Goal: Check status: Check status

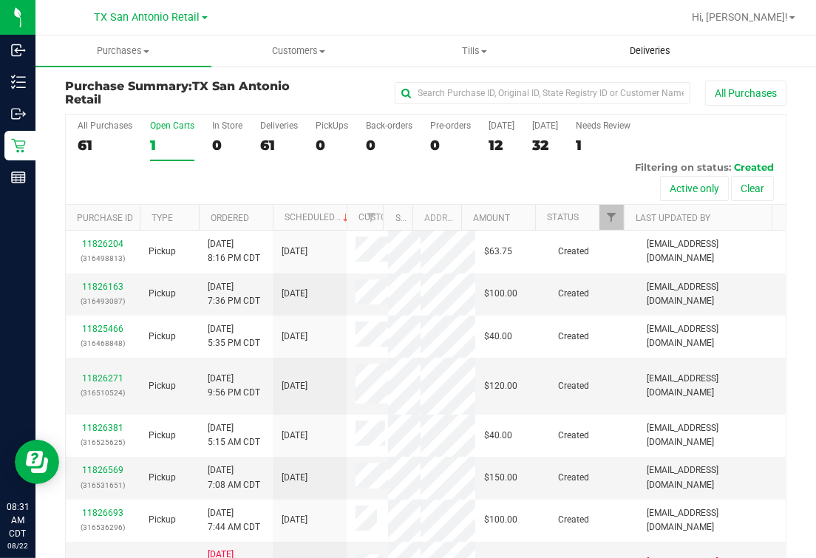
click at [612, 47] on span "Deliveries" at bounding box center [650, 50] width 81 height 13
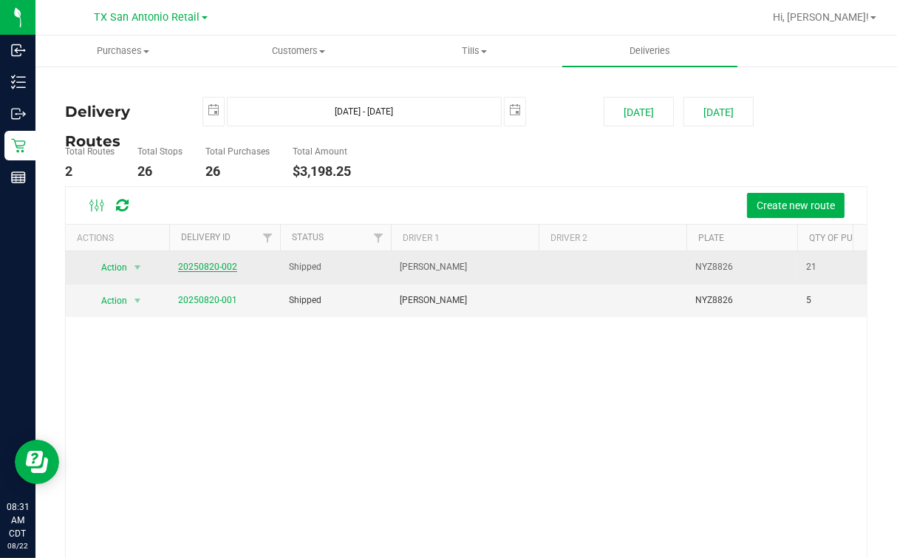
click at [233, 267] on link "20250820-002" at bounding box center [207, 267] width 59 height 10
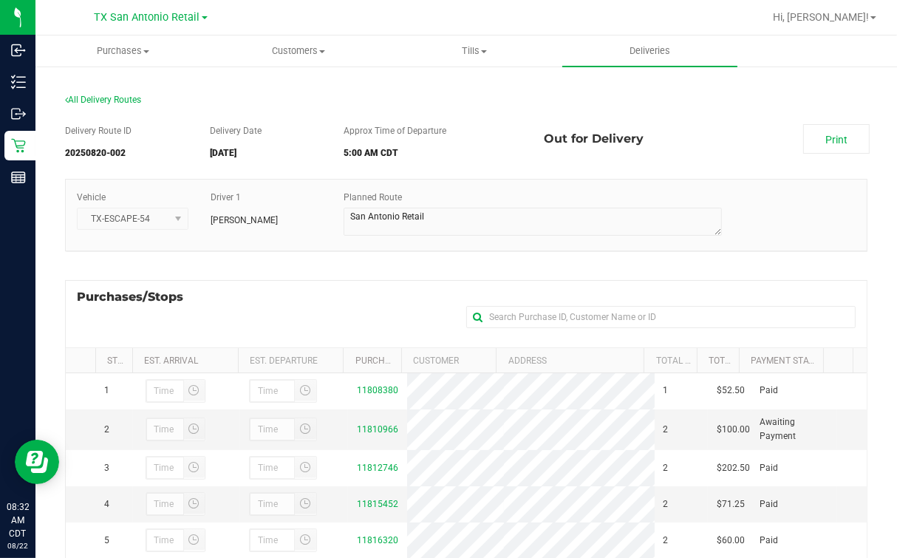
click at [290, 314] on div "Purchases/Stops + Add Purchase" at bounding box center [466, 313] width 802 height 67
click at [659, 54] on span "Deliveries" at bounding box center [650, 50] width 81 height 13
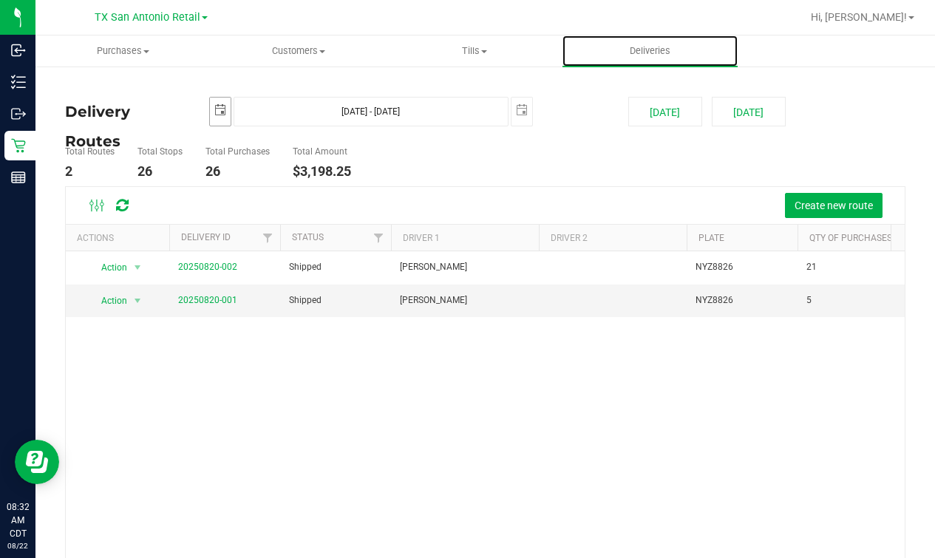
click at [222, 110] on span "select" at bounding box center [220, 110] width 12 height 12
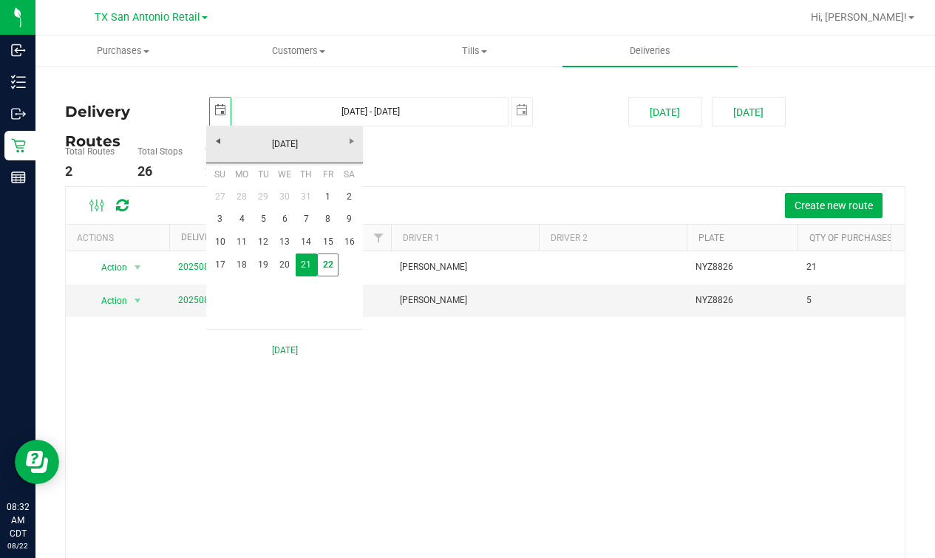
scroll to position [0, 36]
click at [338, 264] on td at bounding box center [348, 264] width 21 height 23
click at [323, 265] on link "22" at bounding box center [327, 264] width 21 height 23
type input "[DATE]"
type input "[DATE] - [DATE]"
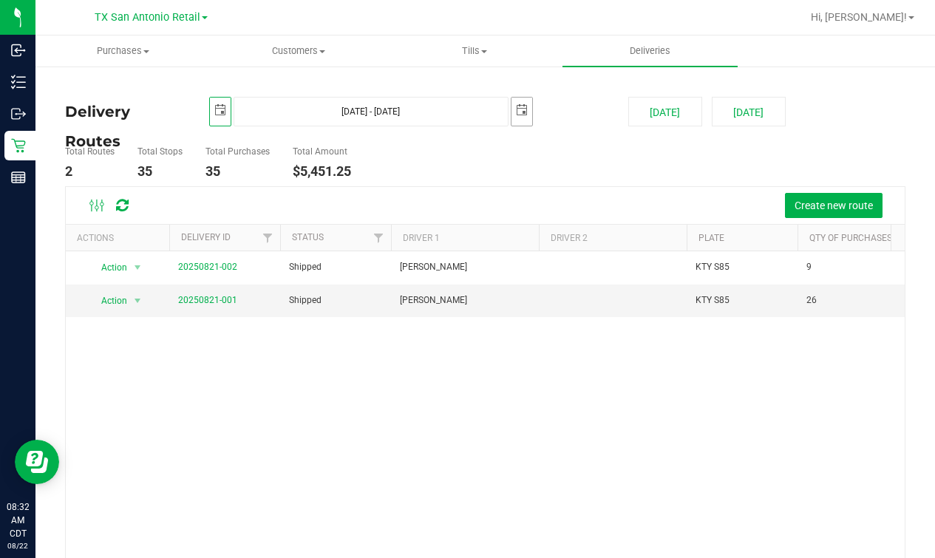
click at [518, 106] on span "select" at bounding box center [522, 110] width 12 height 12
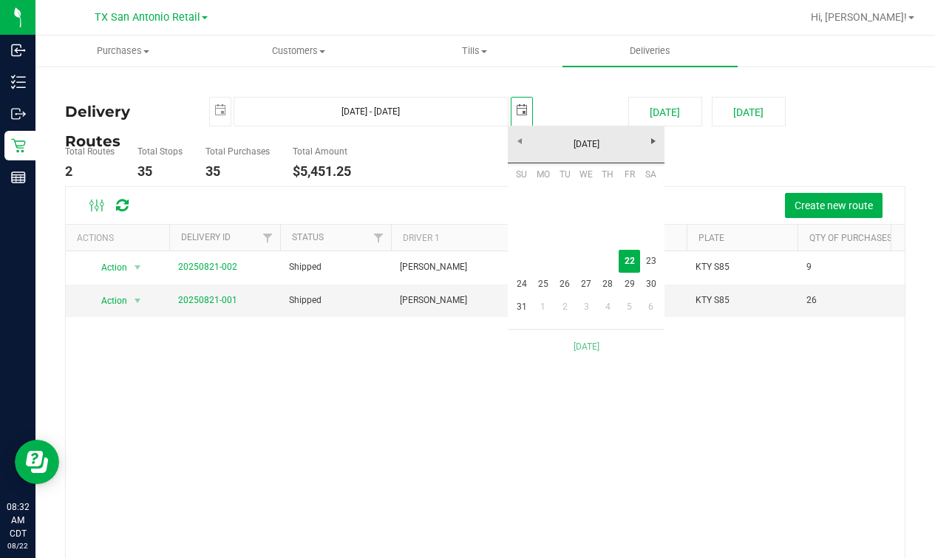
scroll to position [0, 36]
click at [629, 256] on link "22" at bounding box center [628, 261] width 21 height 23
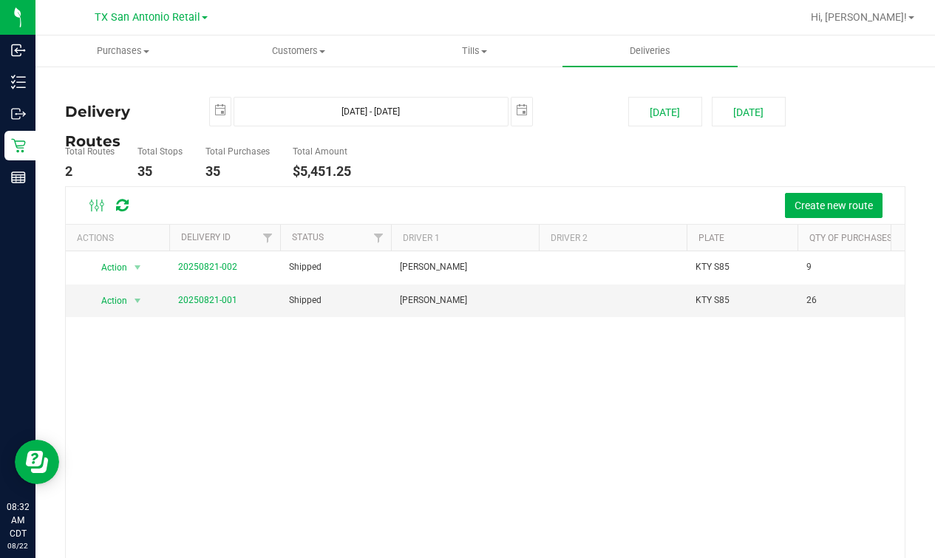
click at [522, 159] on ul "Total Routes 2 Total Stops 35 Total Purchases 35 Total Amount $5,451.25" at bounding box center [339, 163] width 556 height 47
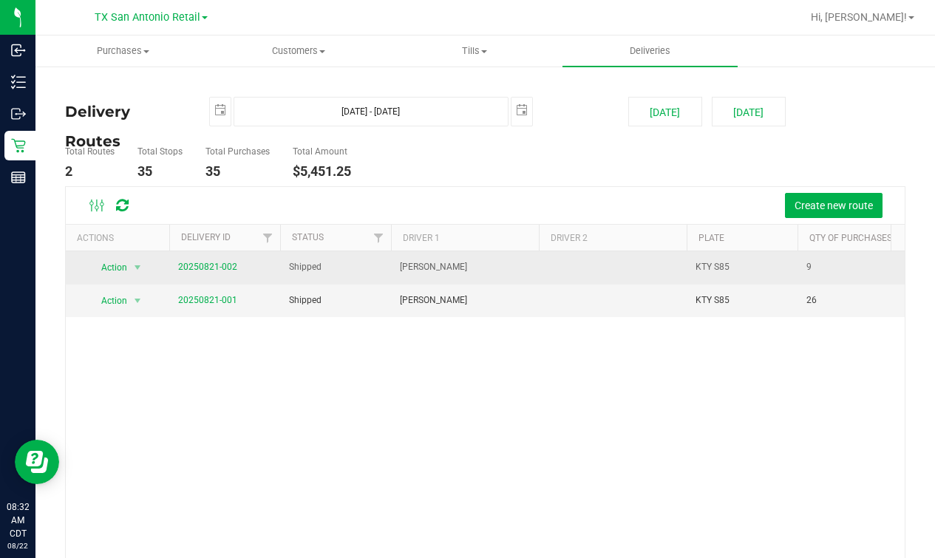
scroll to position [0, 0]
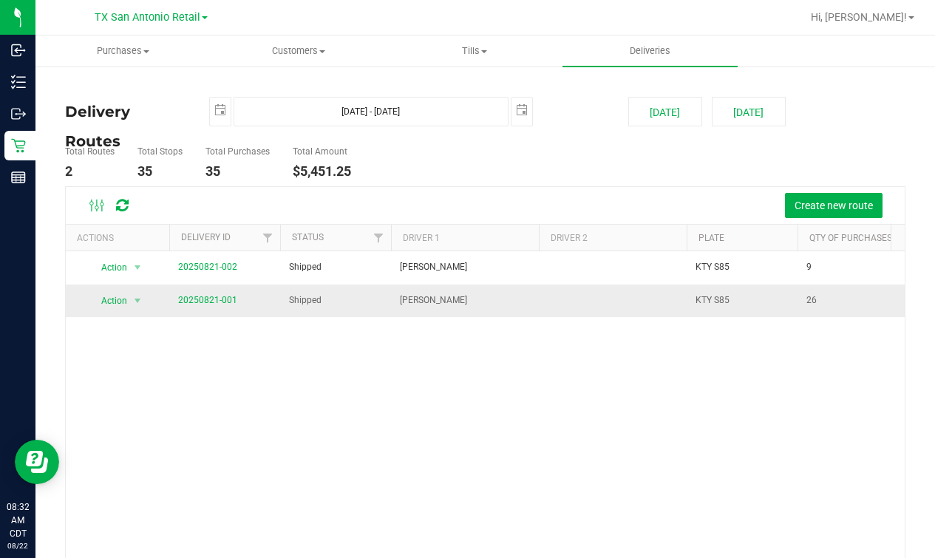
click at [216, 292] on td "20250821-001" at bounding box center [224, 300] width 111 height 33
click at [219, 298] on link "20250821-001" at bounding box center [207, 300] width 59 height 10
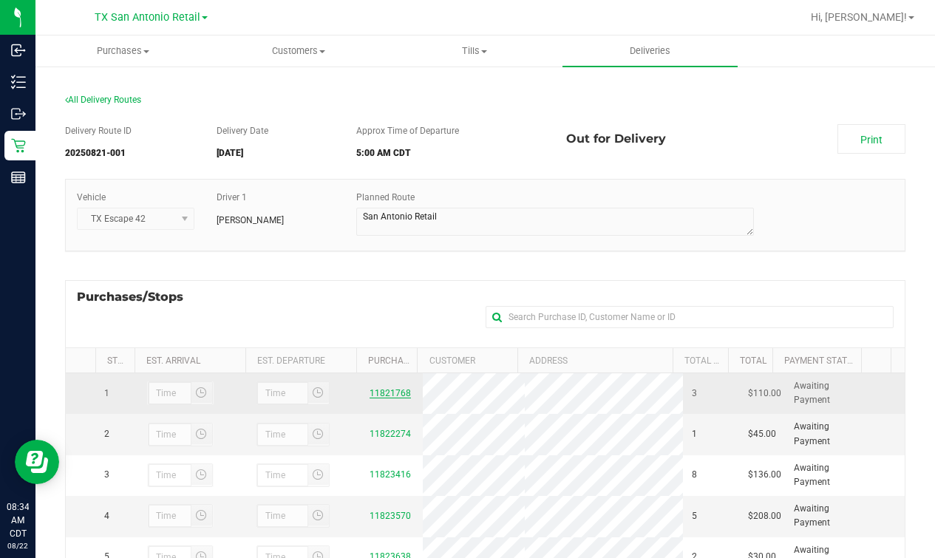
click at [372, 394] on link "11821768" at bounding box center [389, 393] width 41 height 10
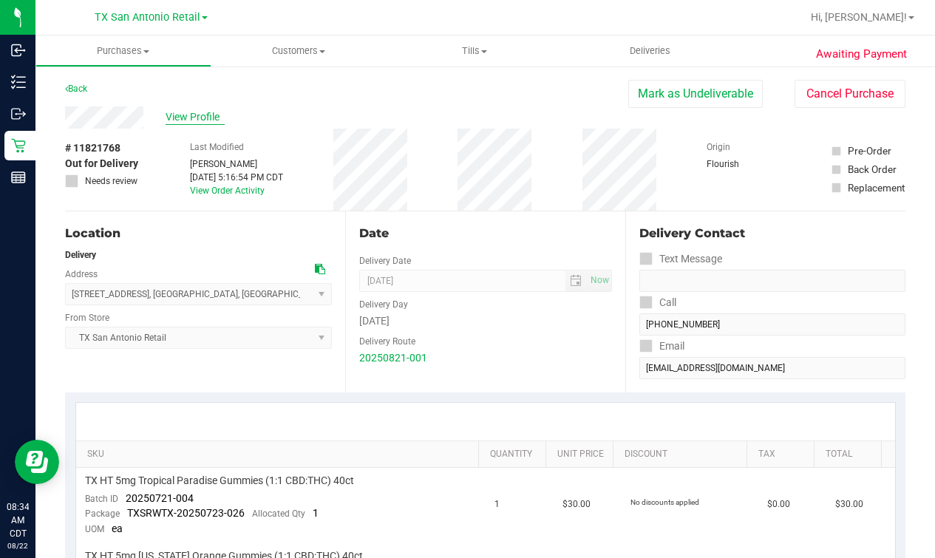
click at [202, 123] on span "View Profile" at bounding box center [195, 117] width 59 height 16
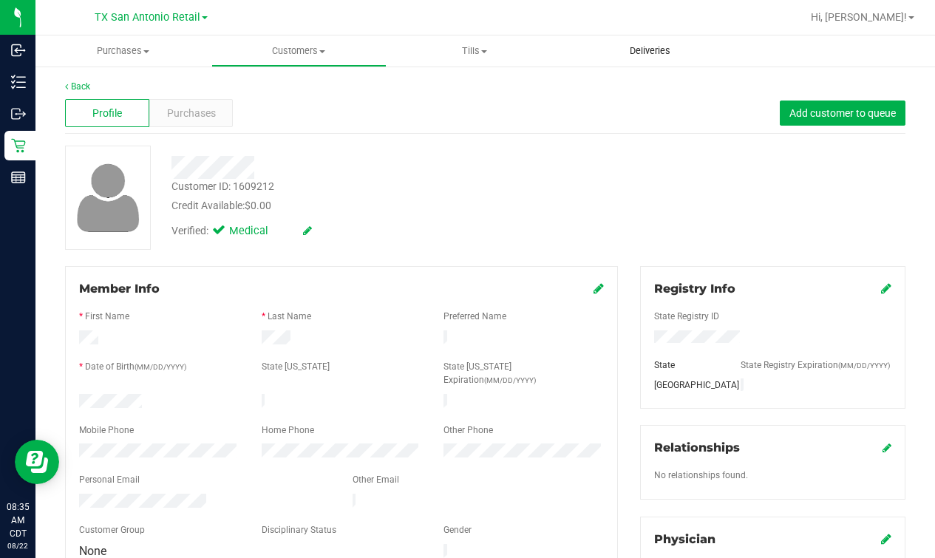
click at [641, 47] on span "Deliveries" at bounding box center [650, 50] width 81 height 13
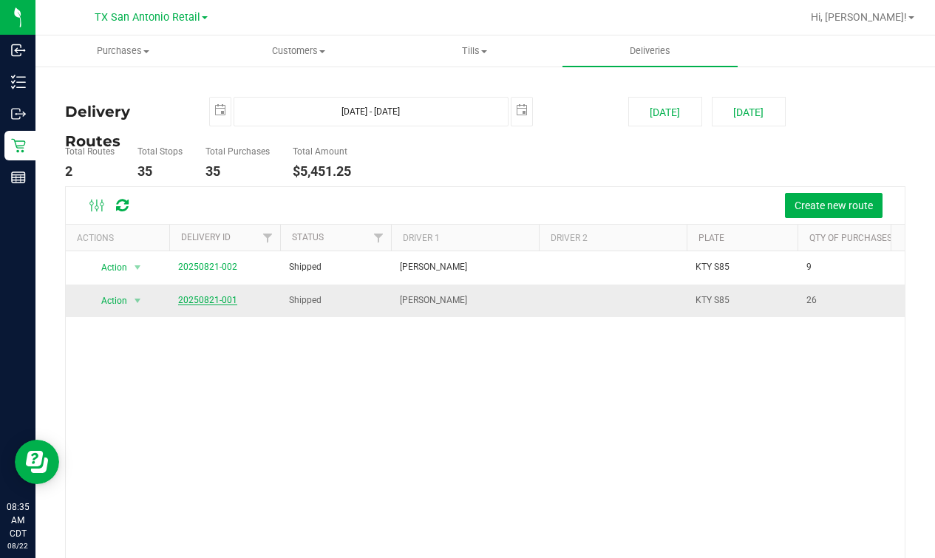
click at [188, 299] on link "20250821-001" at bounding box center [207, 300] width 59 height 10
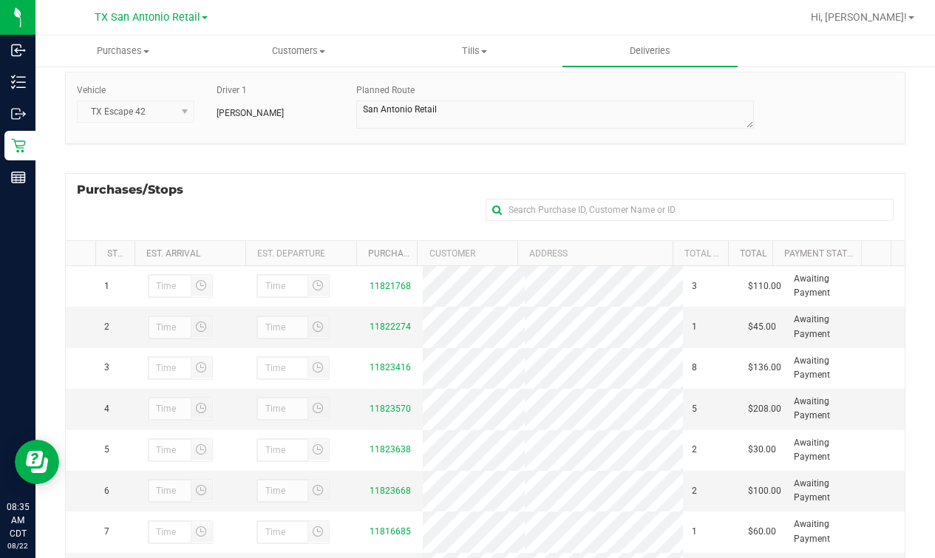
scroll to position [184, 0]
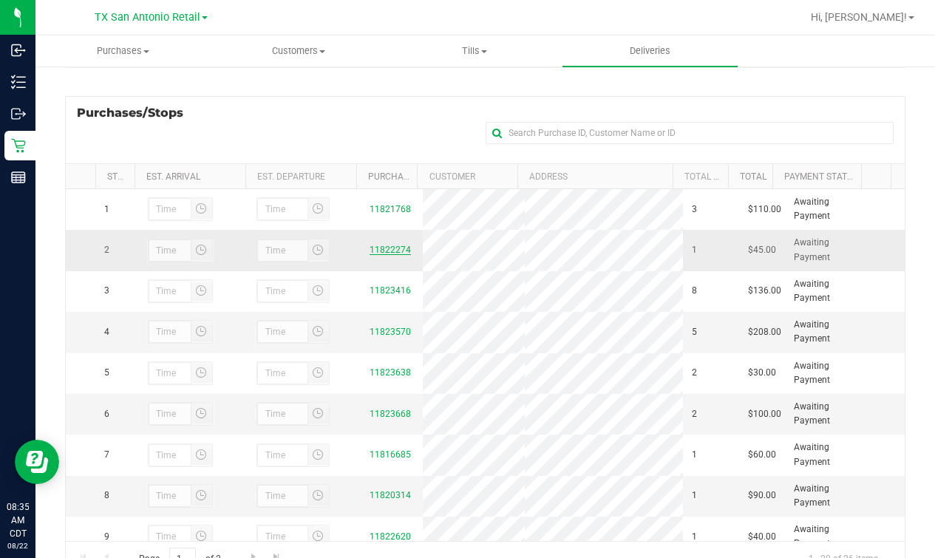
click at [386, 248] on link "11822274" at bounding box center [389, 250] width 41 height 10
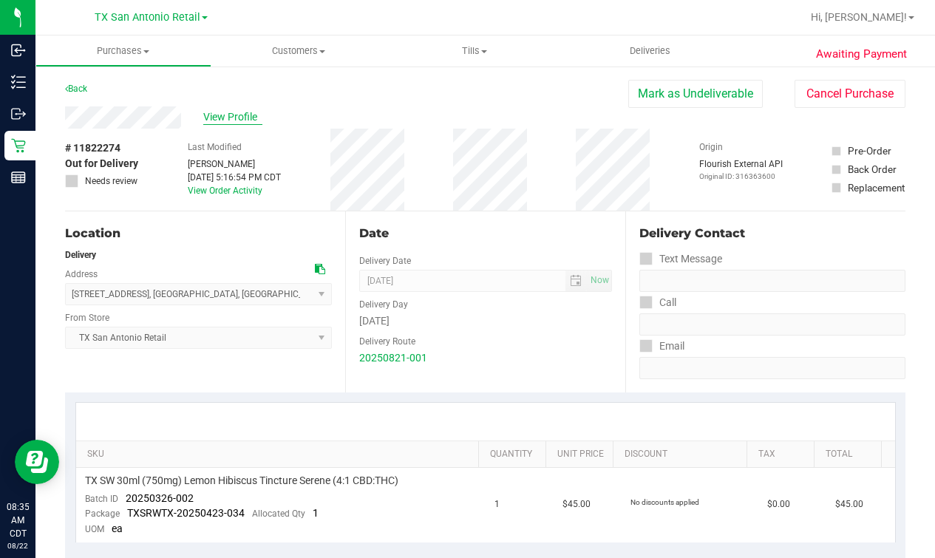
click at [250, 122] on span "View Profile" at bounding box center [232, 117] width 59 height 16
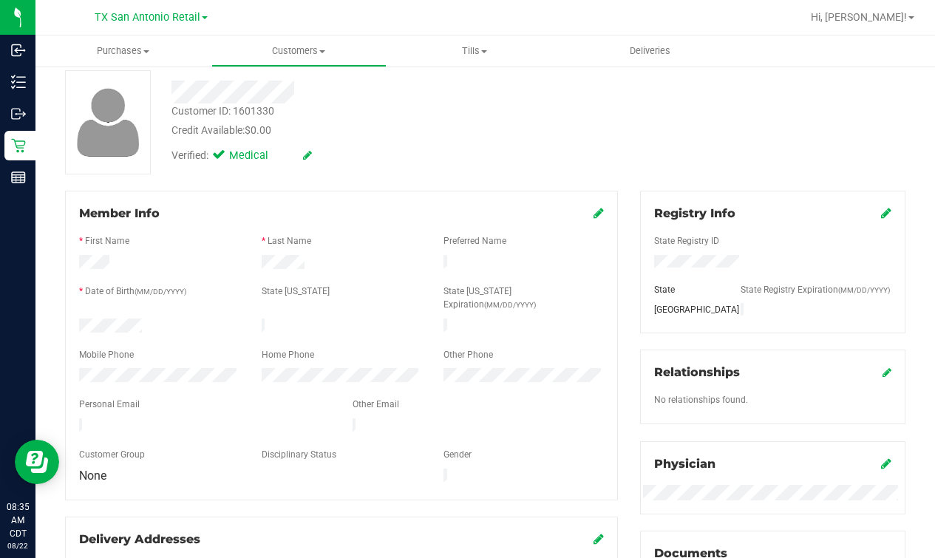
scroll to position [92, 0]
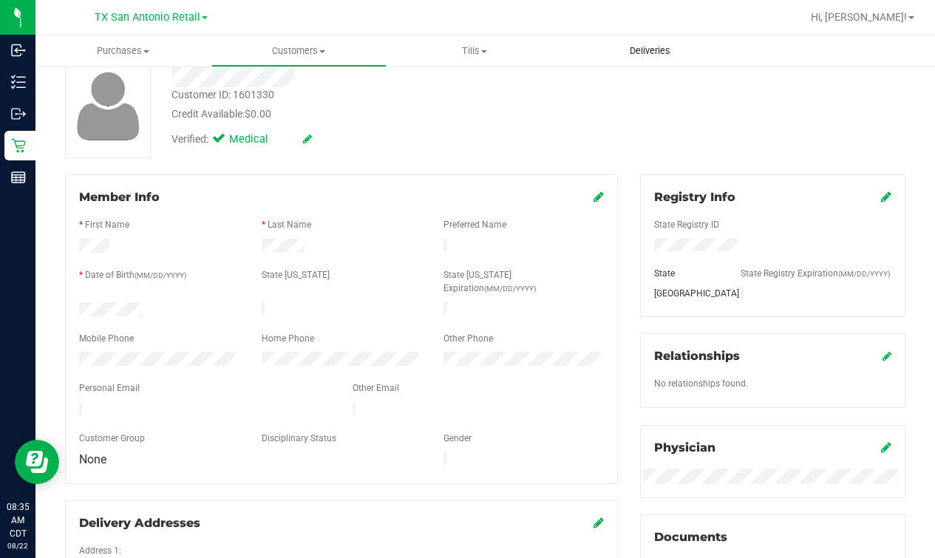
click at [633, 44] on uib-tab-heading "Deliveries" at bounding box center [650, 50] width 176 height 31
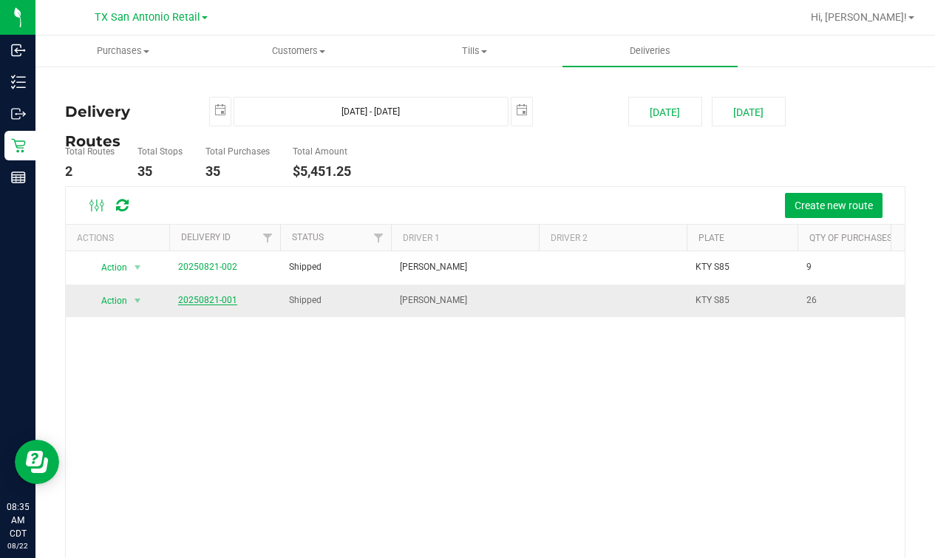
click at [211, 304] on link "20250821-001" at bounding box center [207, 300] width 59 height 10
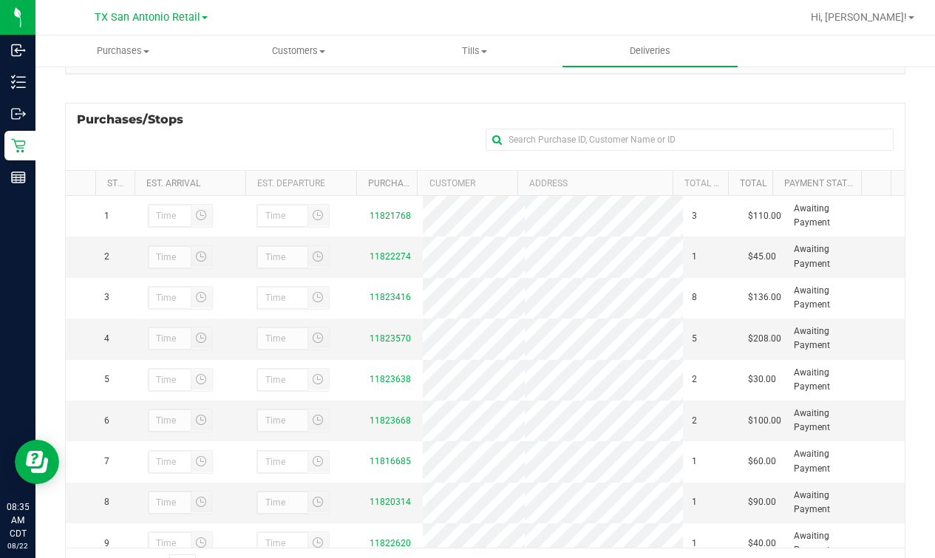
scroll to position [184, 0]
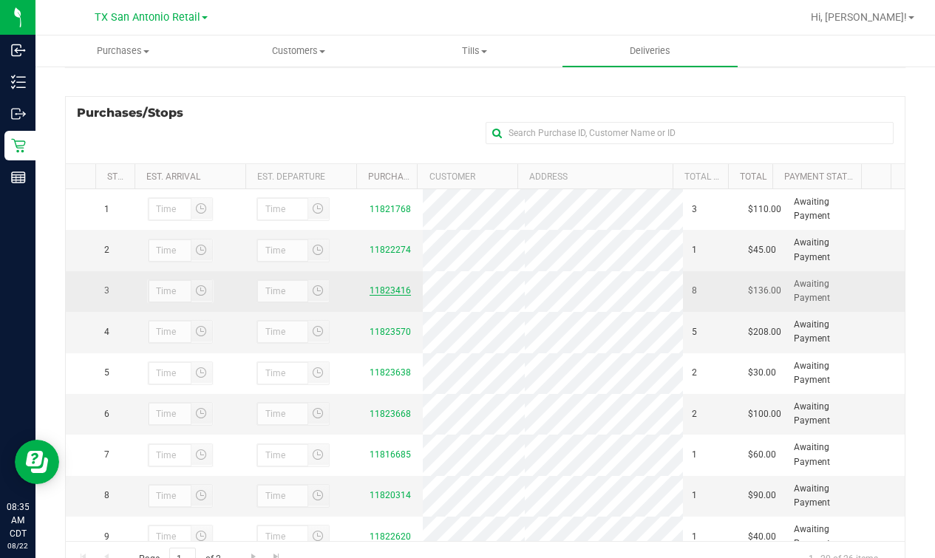
click at [369, 296] on link "11823416" at bounding box center [389, 290] width 41 height 10
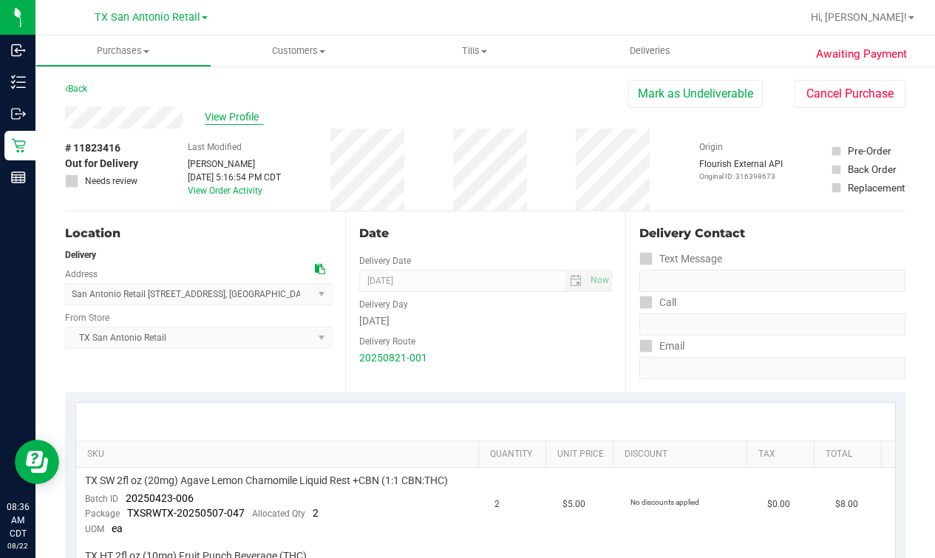
click at [248, 118] on span "View Profile" at bounding box center [234, 117] width 59 height 16
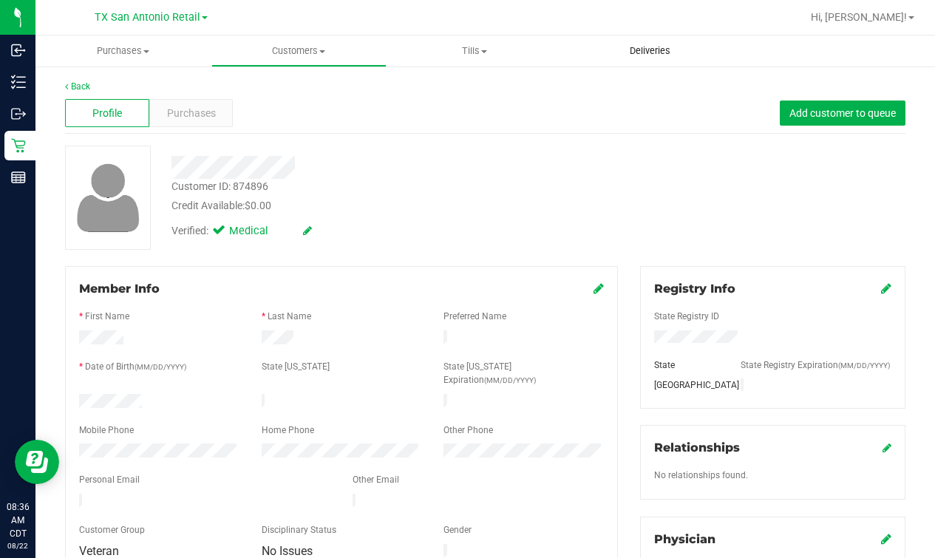
click at [638, 46] on span "Deliveries" at bounding box center [650, 50] width 81 height 13
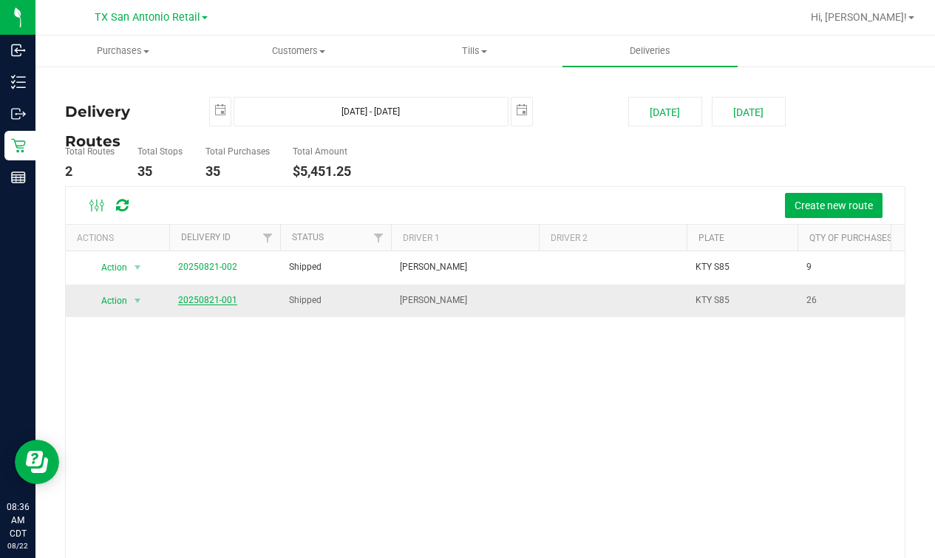
click at [211, 301] on link "20250821-001" at bounding box center [207, 300] width 59 height 10
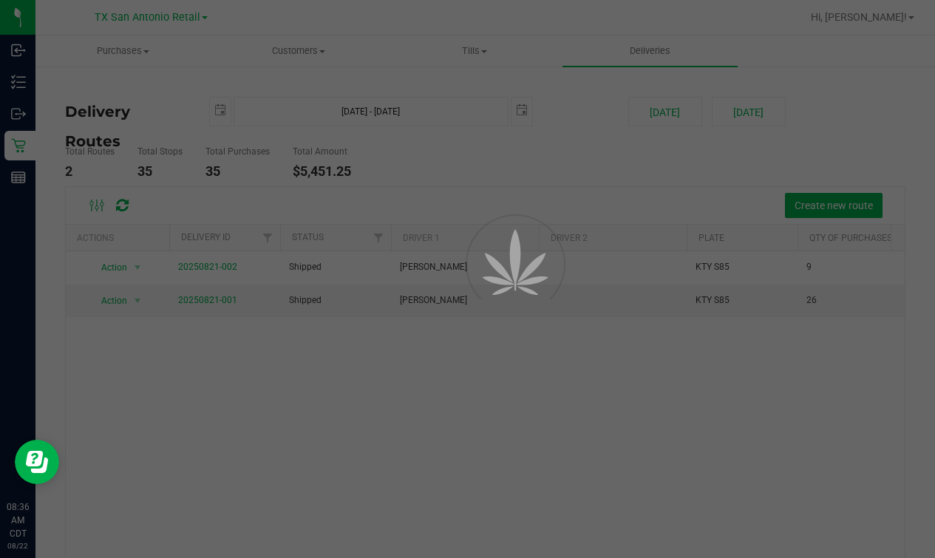
click at [441, 217] on div at bounding box center [467, 279] width 935 height 558
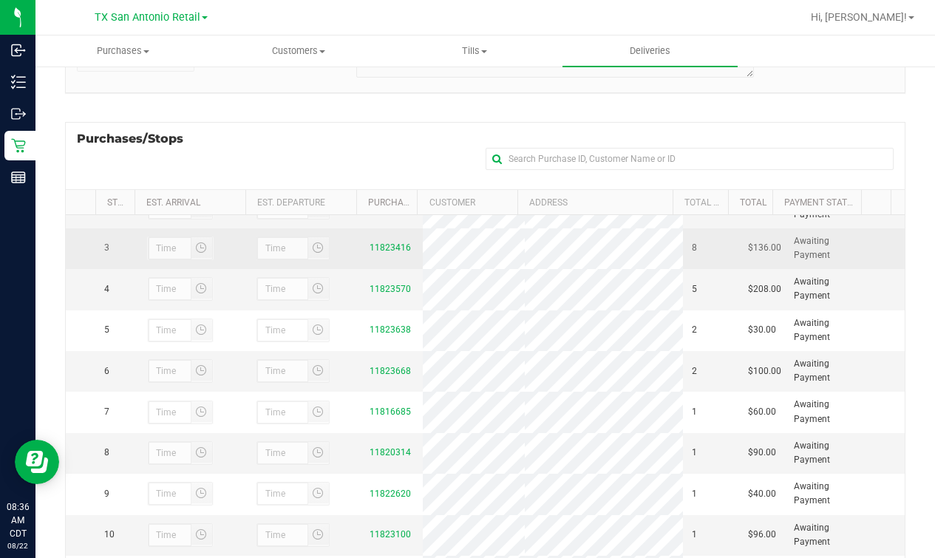
scroll to position [92, 0]
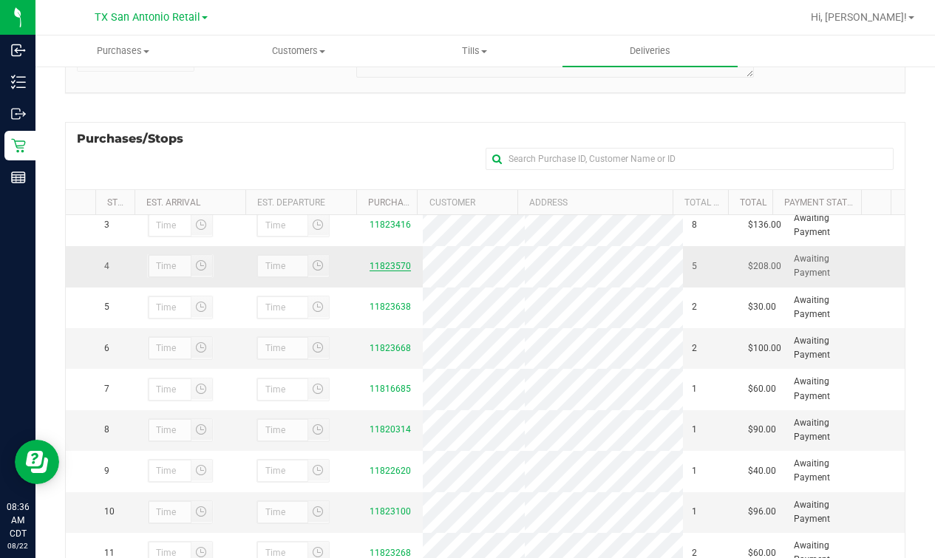
click at [371, 271] on link "11823570" at bounding box center [389, 266] width 41 height 10
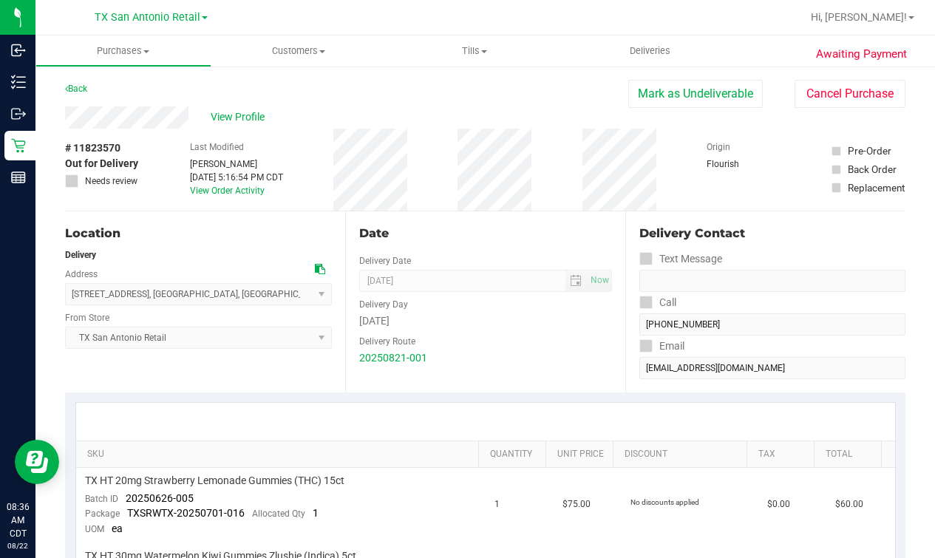
click at [226, 126] on div "View Profile" at bounding box center [346, 117] width 563 height 22
click at [231, 116] on span "View Profile" at bounding box center [240, 117] width 59 height 16
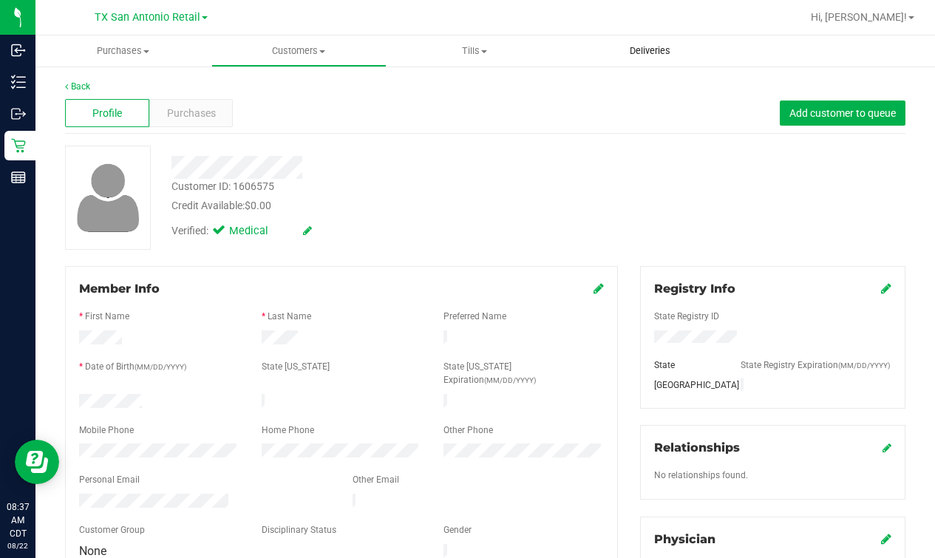
click at [652, 51] on span "Deliveries" at bounding box center [650, 50] width 81 height 13
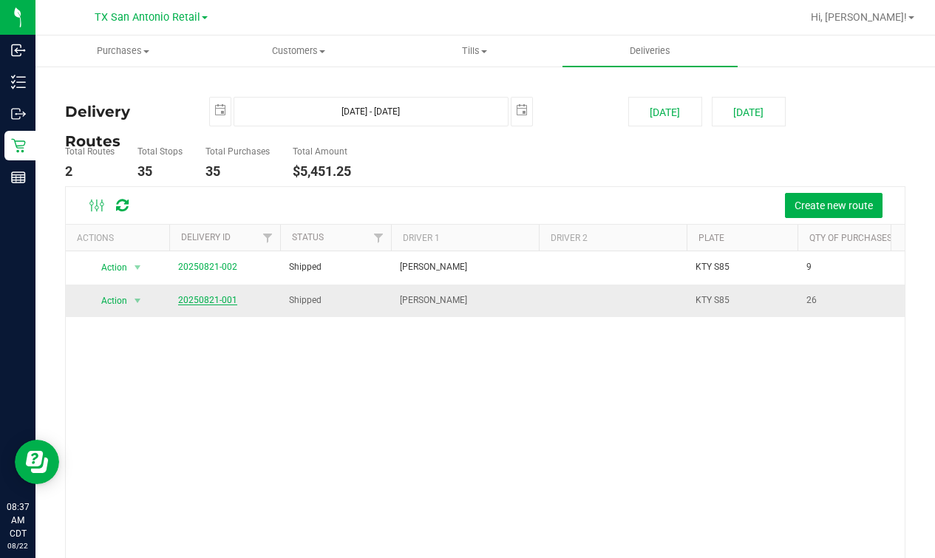
click at [204, 303] on link "20250821-001" at bounding box center [207, 300] width 59 height 10
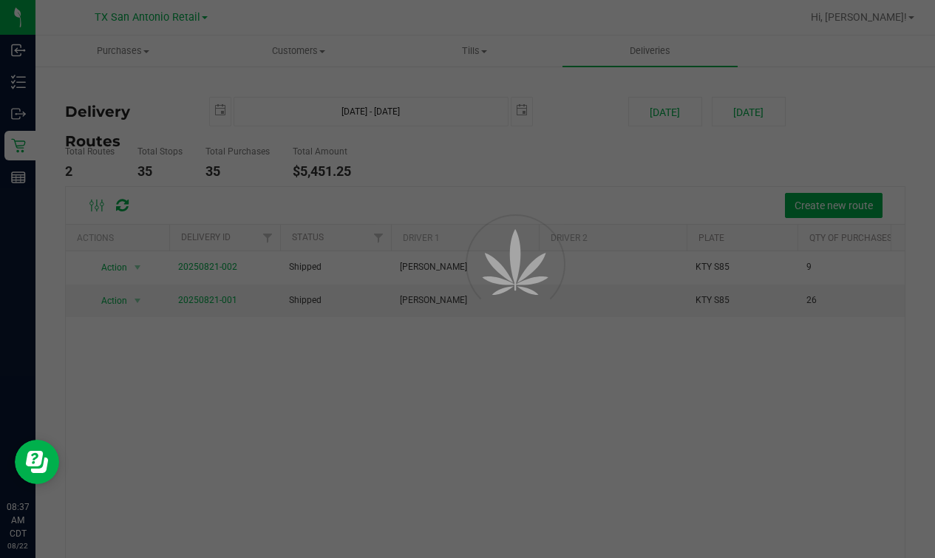
click at [454, 192] on div at bounding box center [467, 279] width 935 height 558
click at [563, 174] on div at bounding box center [467, 279] width 935 height 558
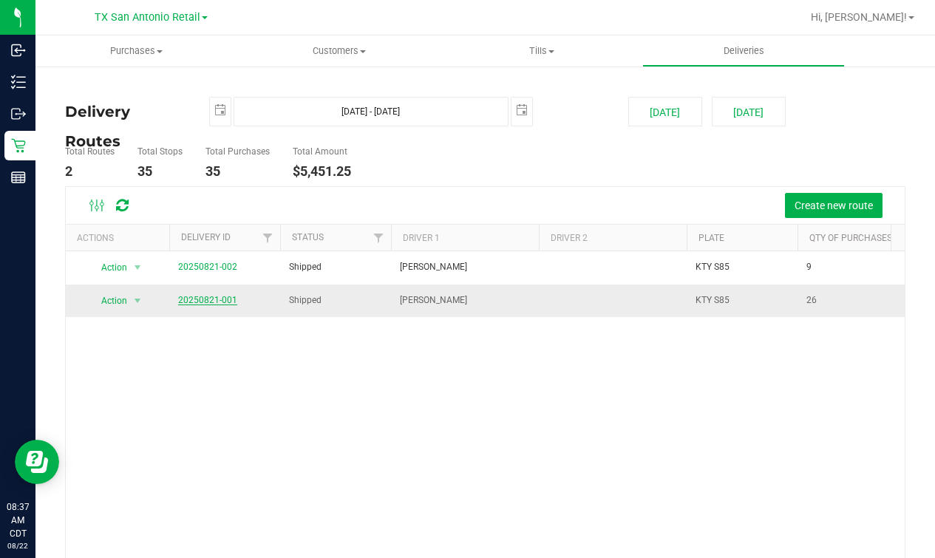
click at [219, 303] on link "20250821-001" at bounding box center [207, 300] width 59 height 10
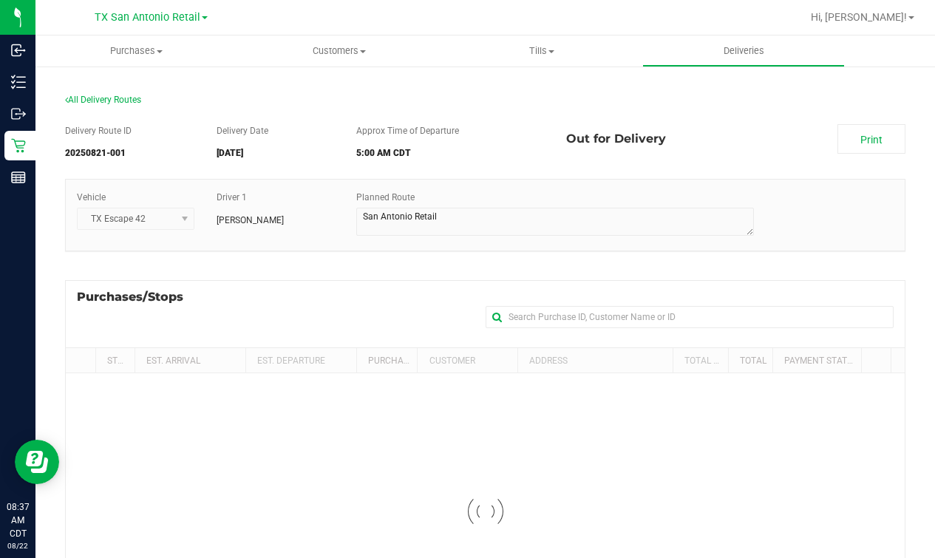
click at [515, 156] on h5 "5:00 AM CDT" at bounding box center [450, 154] width 188 height 10
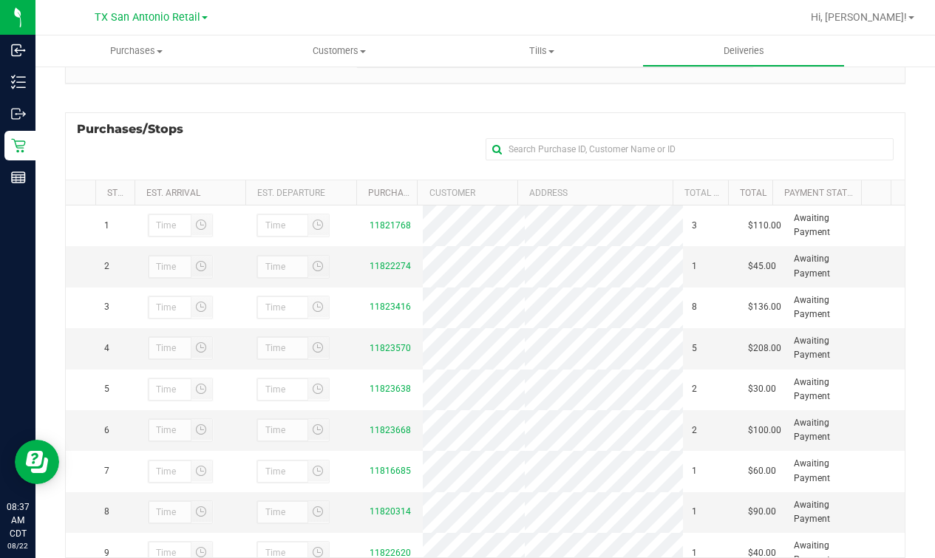
scroll to position [184, 0]
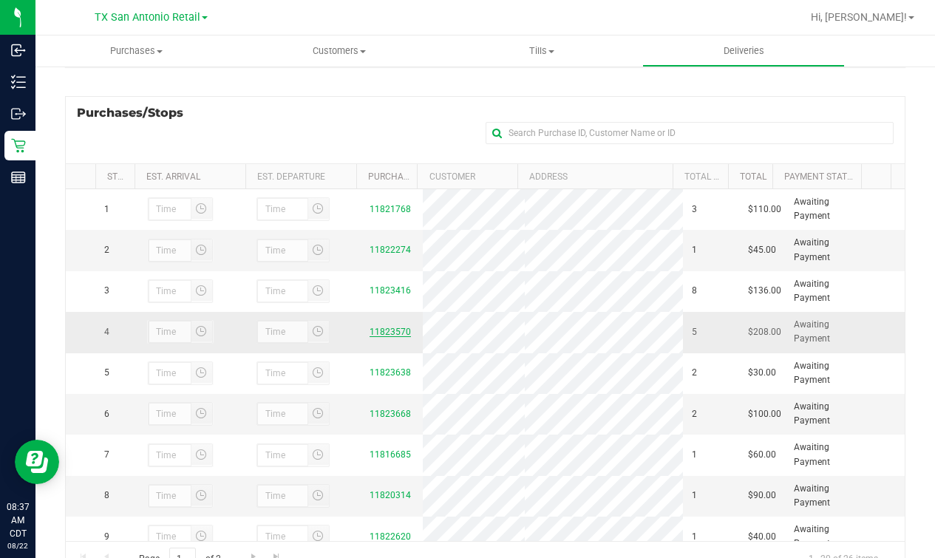
click at [388, 337] on link "11823570" at bounding box center [389, 332] width 41 height 10
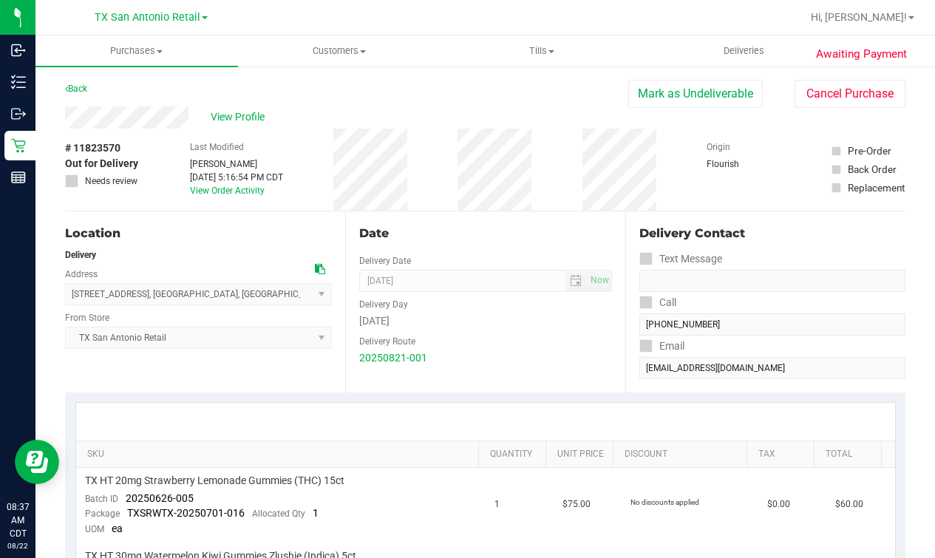
click at [223, 126] on div "View Profile" at bounding box center [346, 117] width 563 height 22
click at [230, 124] on span "View Profile" at bounding box center [240, 117] width 59 height 16
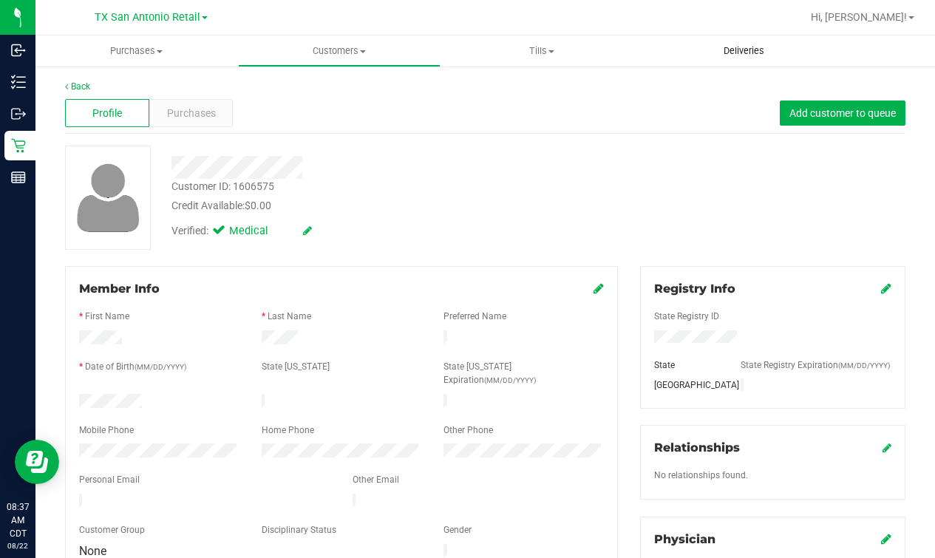
click at [693, 56] on uib-tab-heading "Deliveries" at bounding box center [743, 51] width 201 height 30
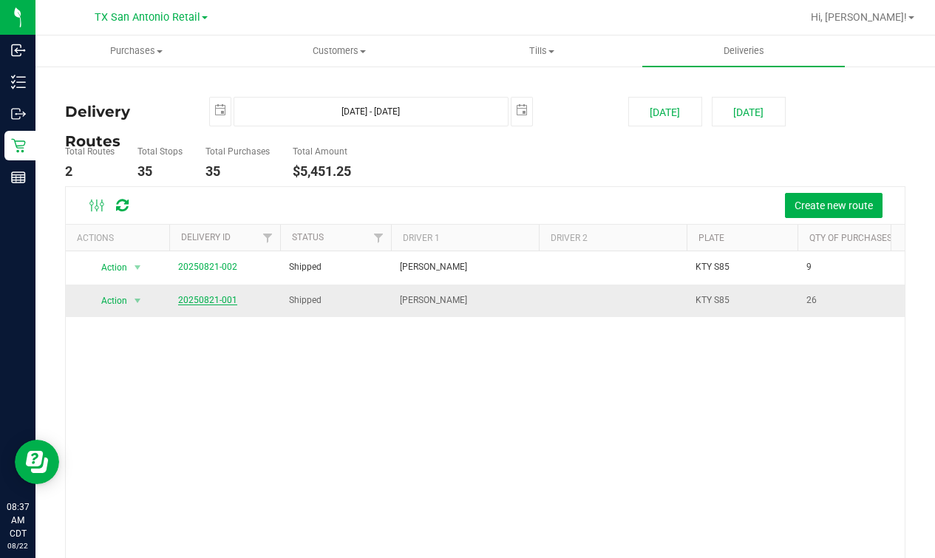
click at [221, 296] on link "20250821-001" at bounding box center [207, 300] width 59 height 10
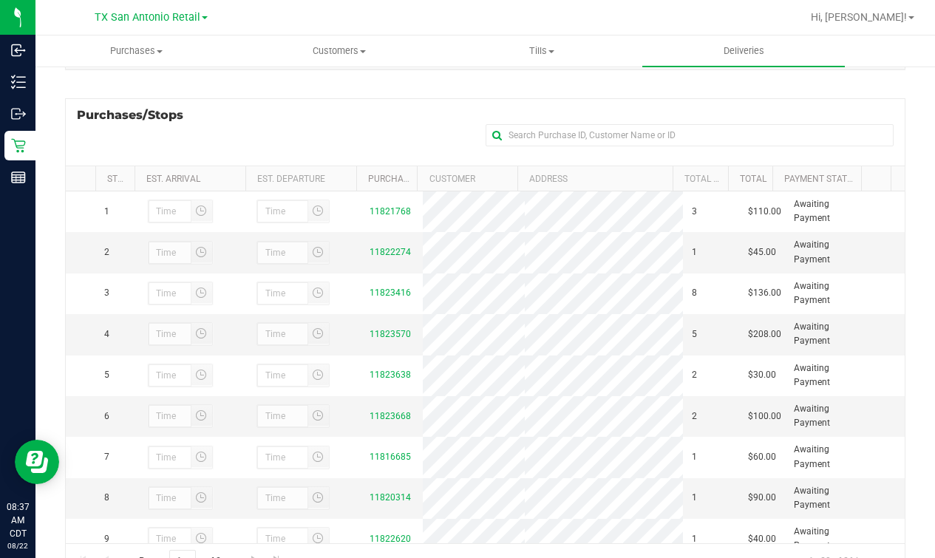
scroll to position [184, 0]
click at [391, 419] on link "11823668" at bounding box center [389, 414] width 41 height 10
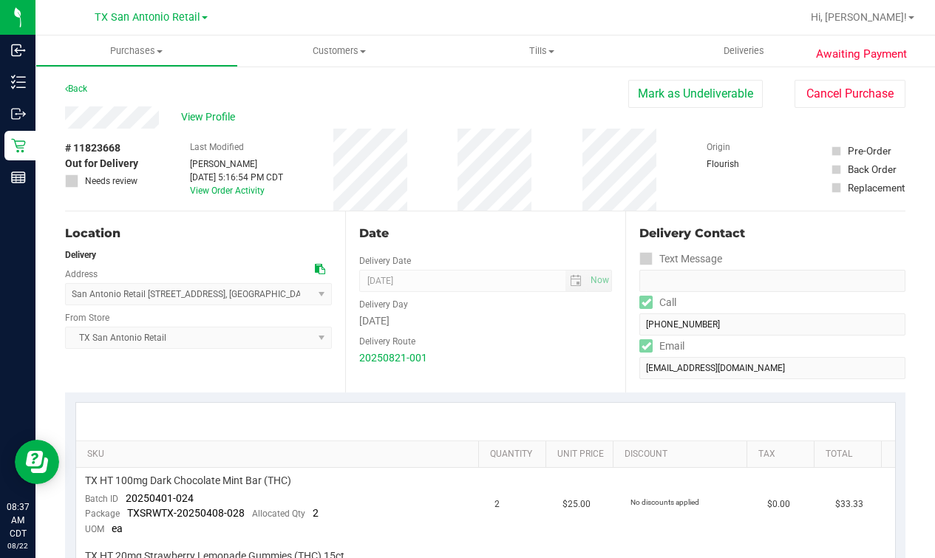
click at [223, 108] on div "View Profile" at bounding box center [346, 117] width 563 height 22
click at [219, 110] on span "View Profile" at bounding box center [210, 117] width 59 height 16
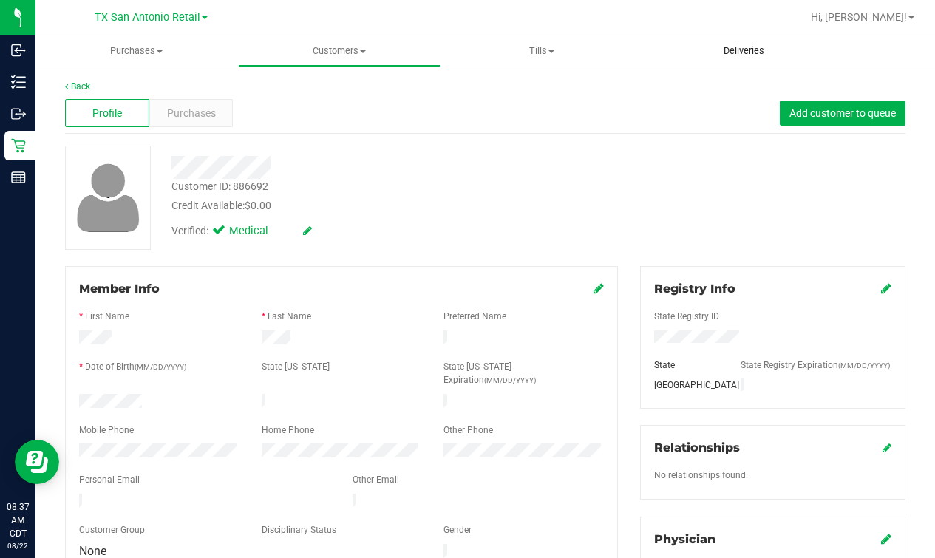
click at [748, 47] on span "Deliveries" at bounding box center [743, 50] width 81 height 13
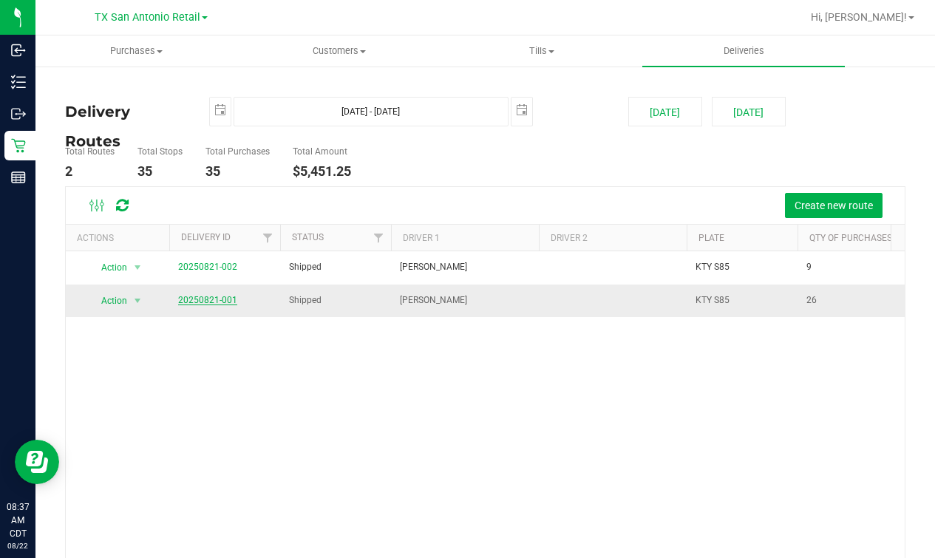
click at [223, 300] on link "20250821-001" at bounding box center [207, 300] width 59 height 10
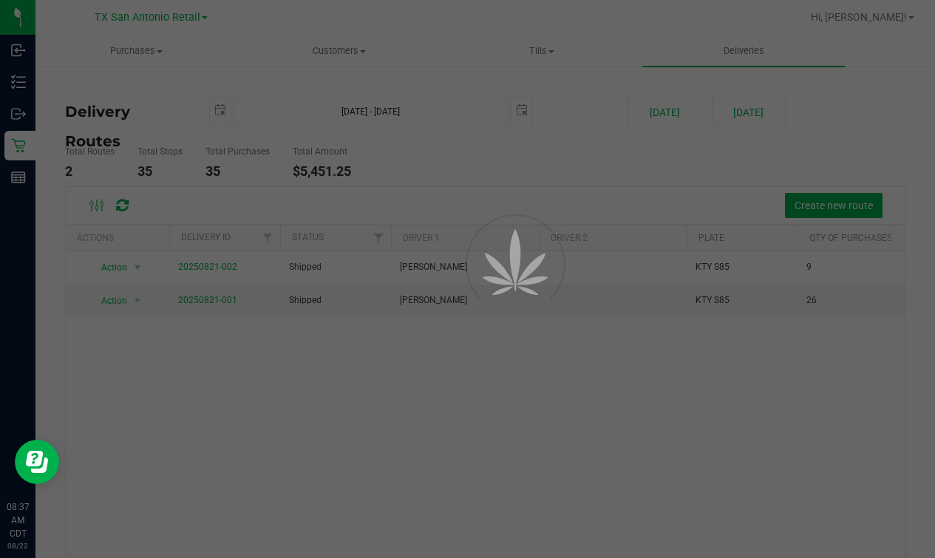
click at [457, 201] on div at bounding box center [467, 279] width 935 height 558
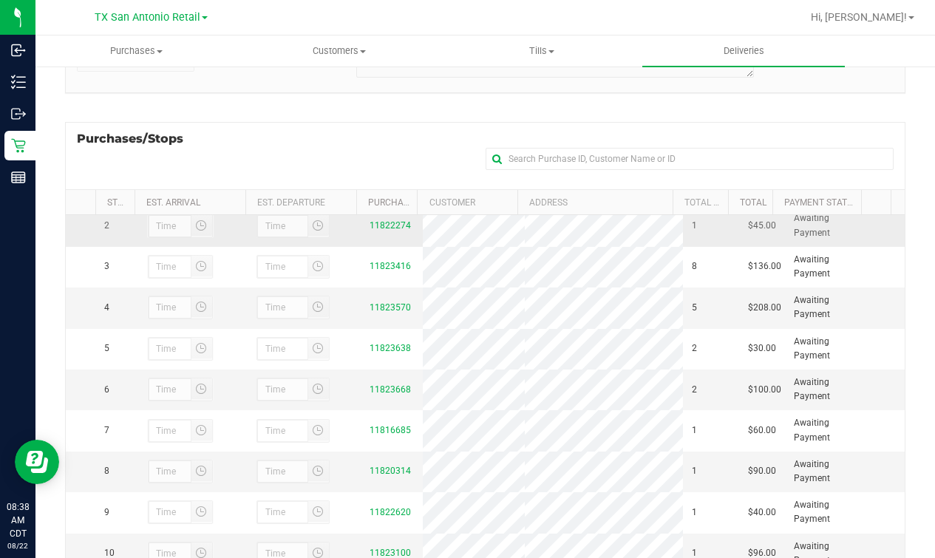
scroll to position [92, 0]
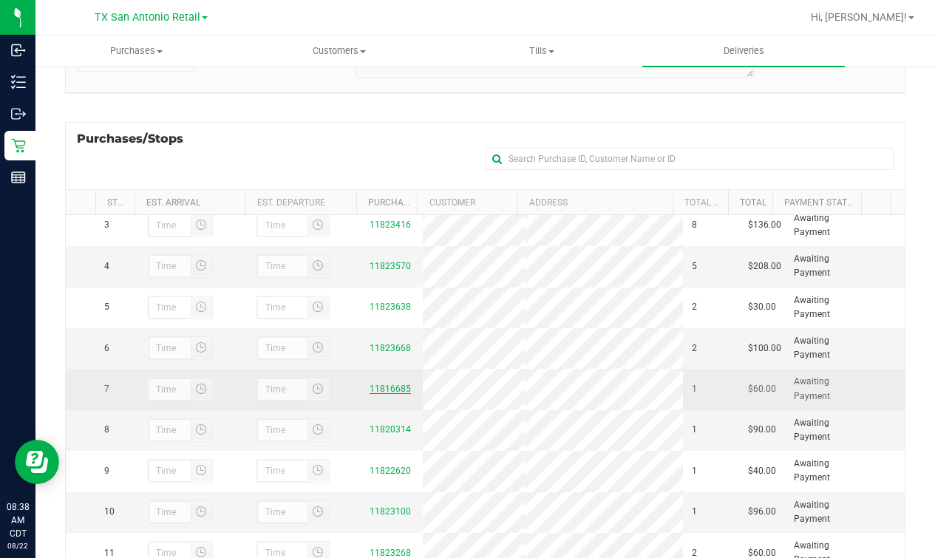
click at [369, 394] on link "11816685" at bounding box center [389, 388] width 41 height 10
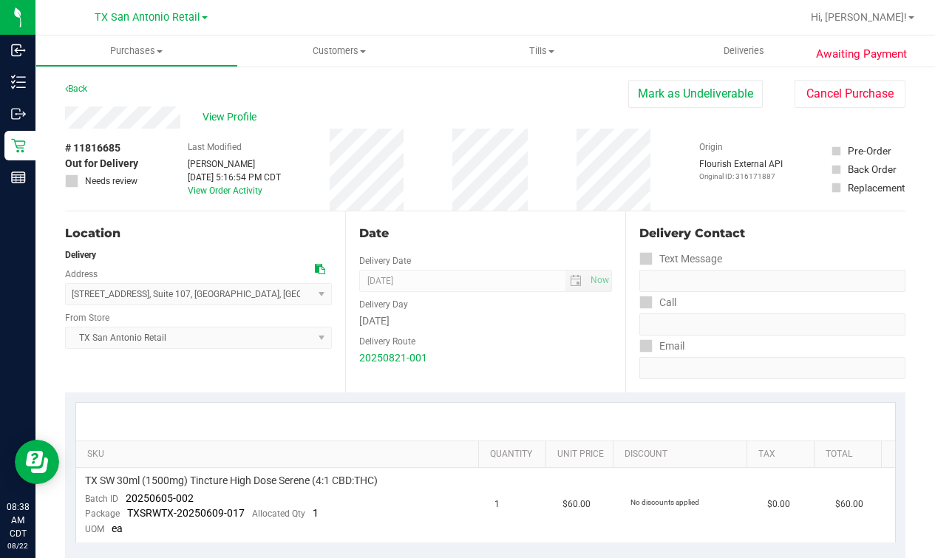
click at [229, 108] on div "View Profile" at bounding box center [346, 117] width 563 height 22
click at [230, 115] on span "View Profile" at bounding box center [231, 117] width 59 height 16
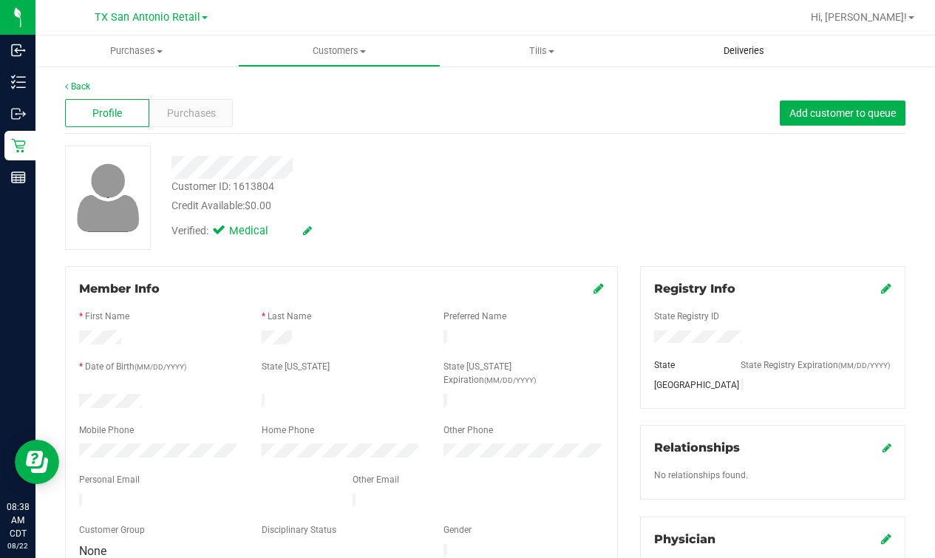
click at [737, 55] on span "Deliveries" at bounding box center [743, 50] width 81 height 13
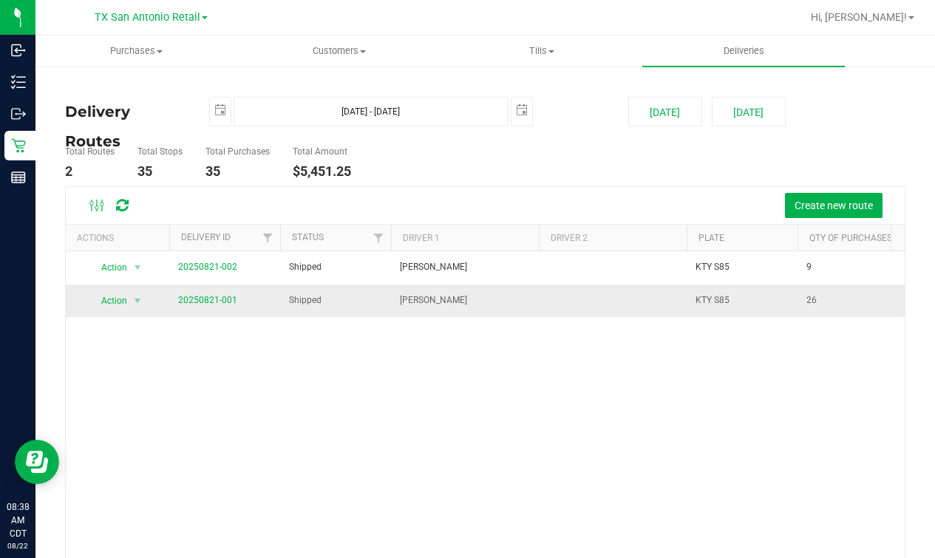
click at [204, 310] on td "20250821-001" at bounding box center [224, 300] width 111 height 33
click at [201, 298] on link "20250821-001" at bounding box center [207, 300] width 59 height 10
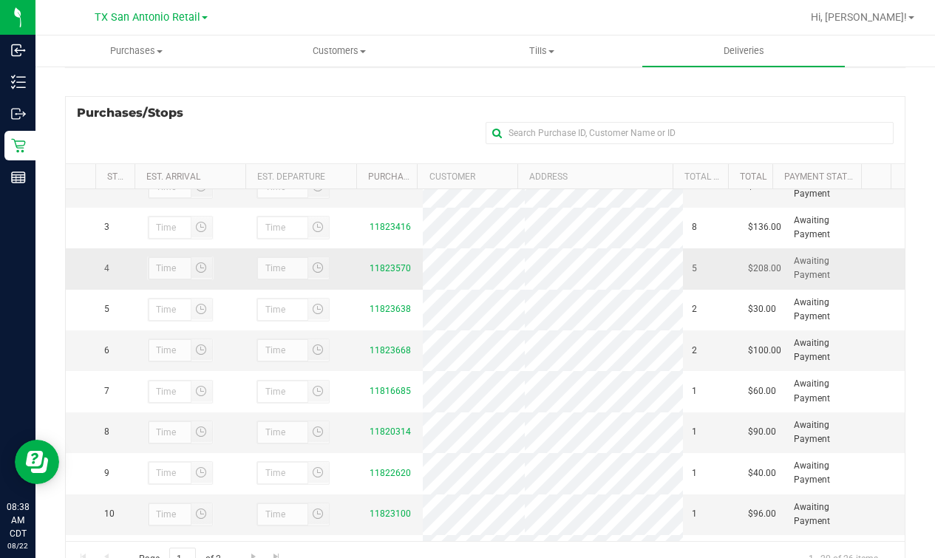
scroll to position [92, 0]
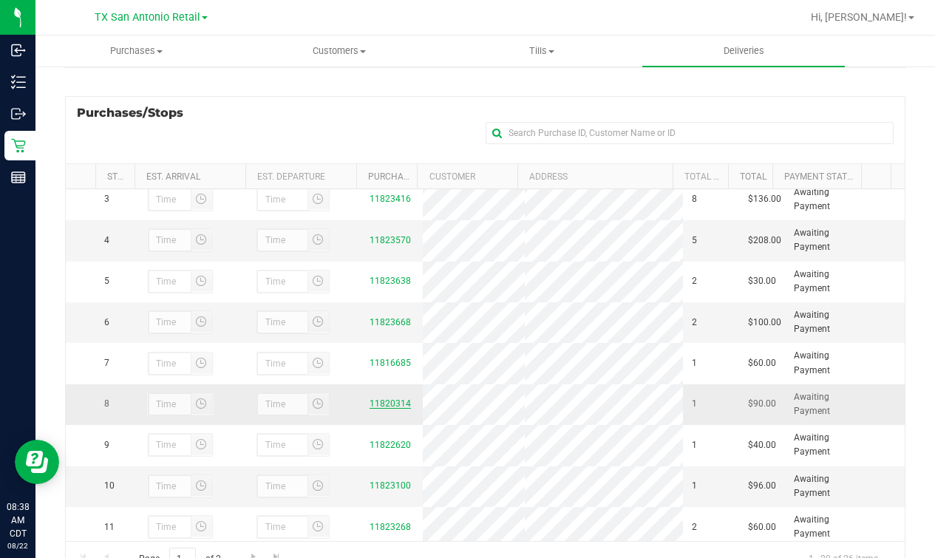
click at [378, 409] on link "11820314" at bounding box center [389, 403] width 41 height 10
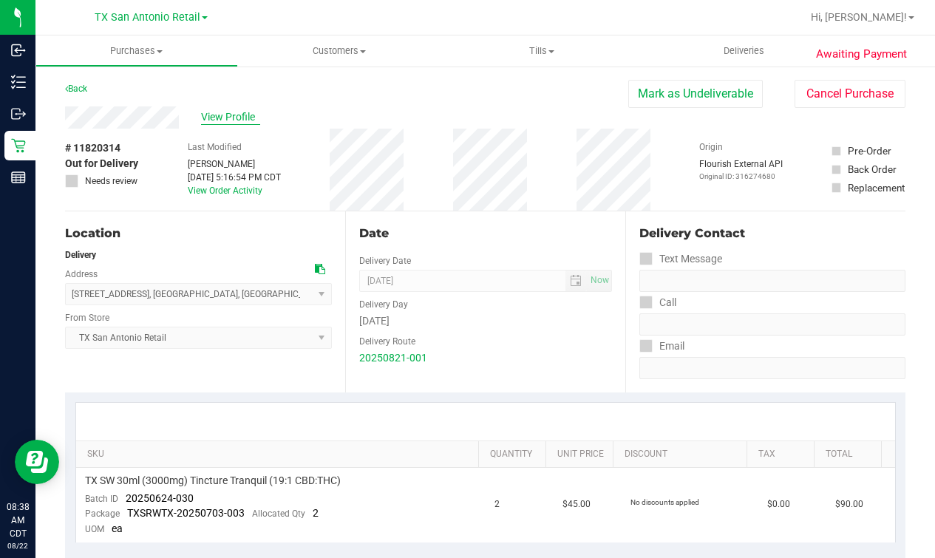
click at [237, 119] on span "View Profile" at bounding box center [230, 117] width 59 height 16
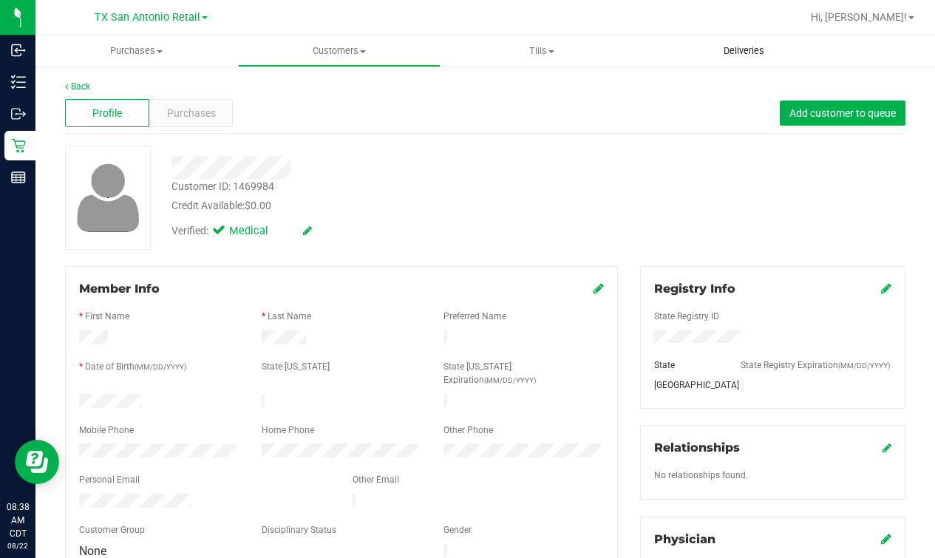
click at [740, 49] on span "Deliveries" at bounding box center [743, 50] width 81 height 13
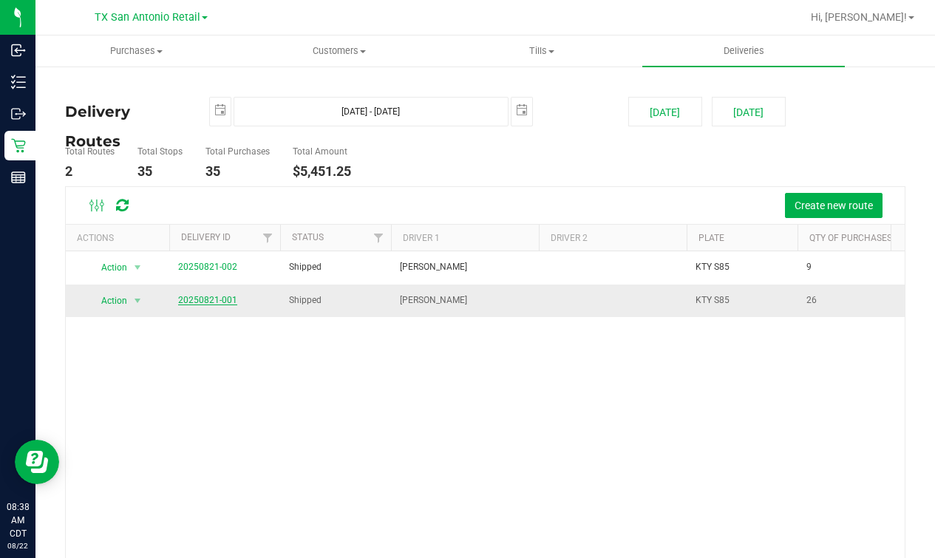
click at [193, 295] on link "20250821-001" at bounding box center [207, 300] width 59 height 10
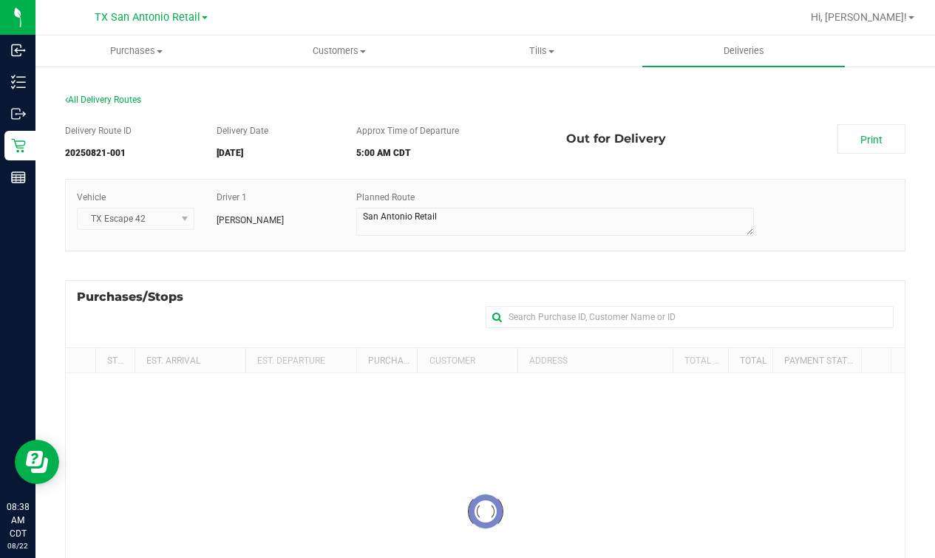
click at [407, 200] on label "Planned Route" at bounding box center [385, 197] width 58 height 13
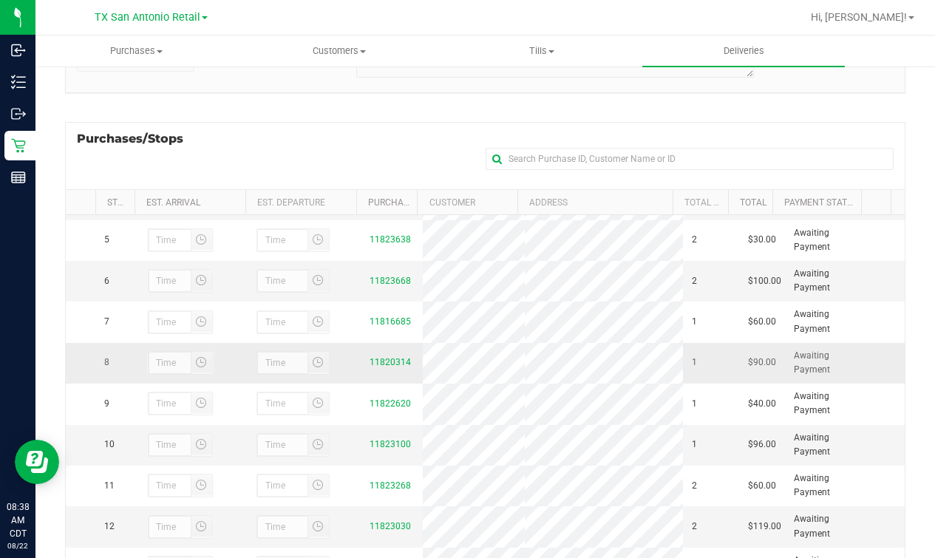
scroll to position [184, 0]
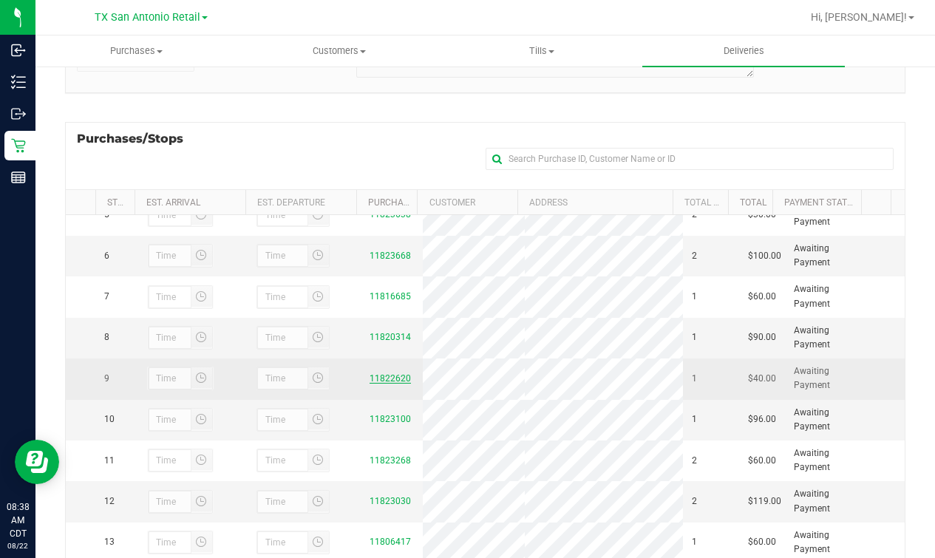
click at [372, 383] on link "11822620" at bounding box center [389, 378] width 41 height 10
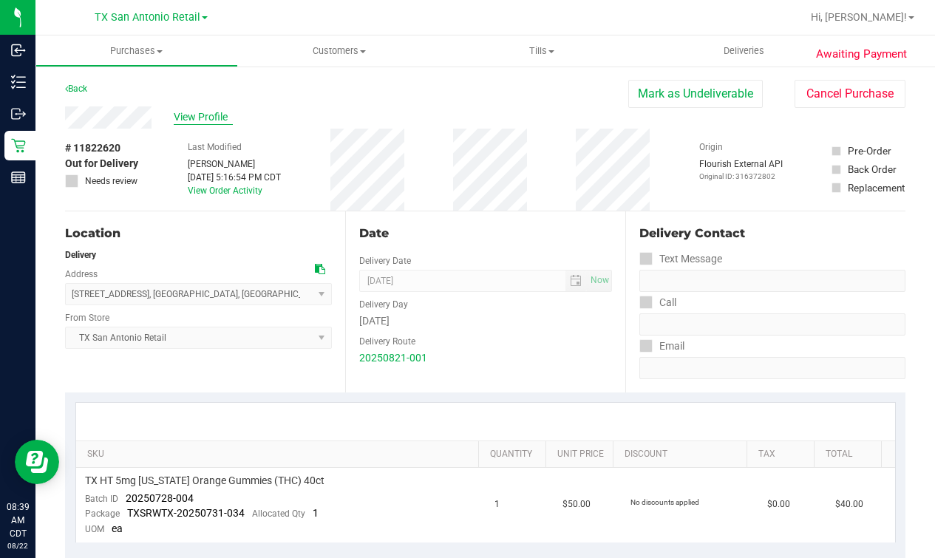
click at [189, 116] on span "View Profile" at bounding box center [203, 117] width 59 height 16
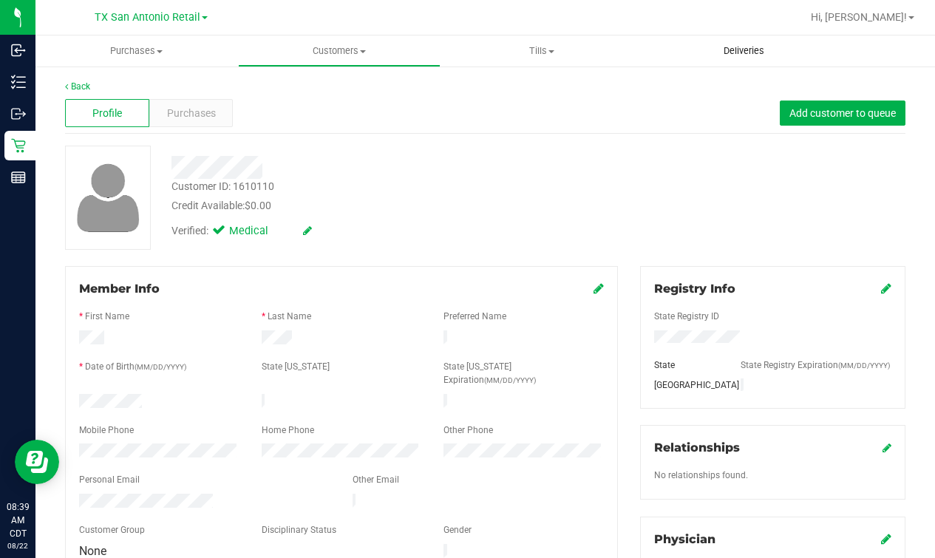
click at [730, 38] on uib-tab-heading "Deliveries" at bounding box center [743, 50] width 202 height 31
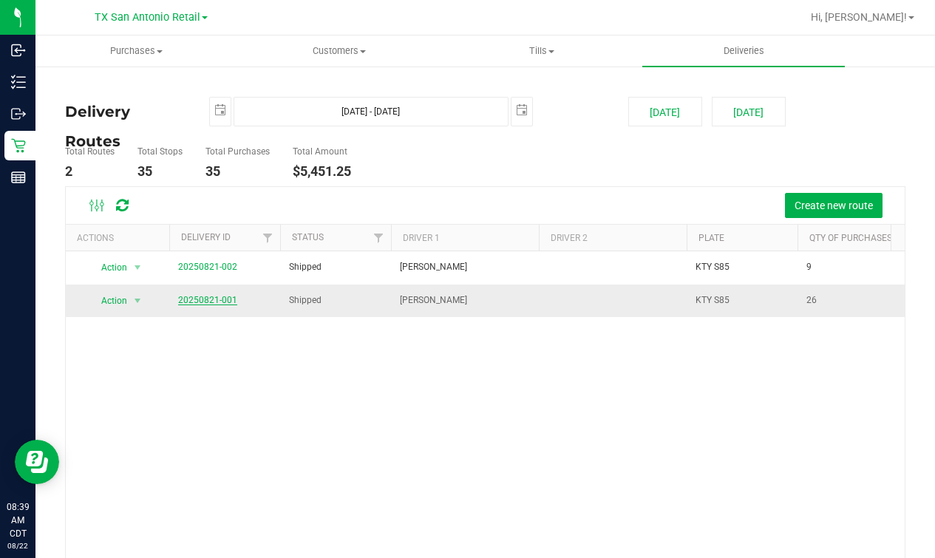
click at [209, 301] on link "20250821-001" at bounding box center [207, 300] width 59 height 10
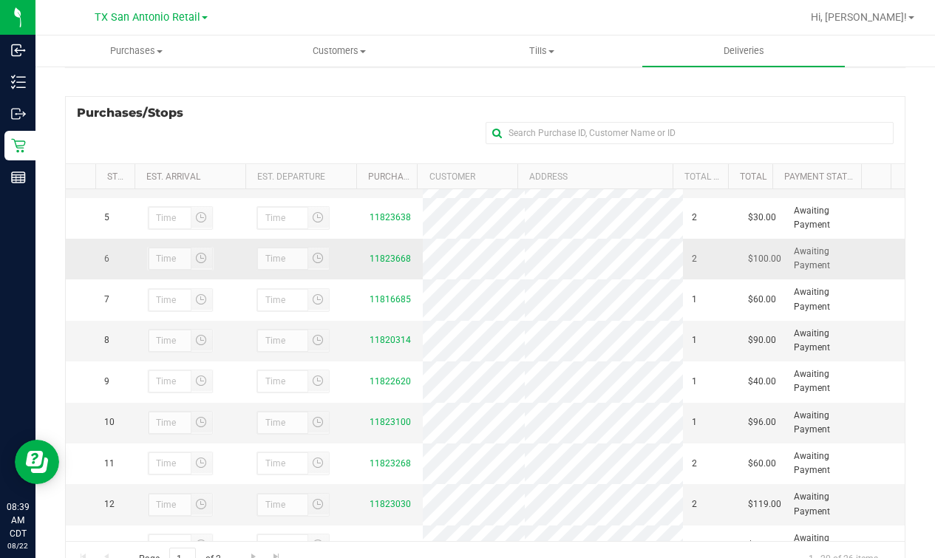
scroll to position [184, 0]
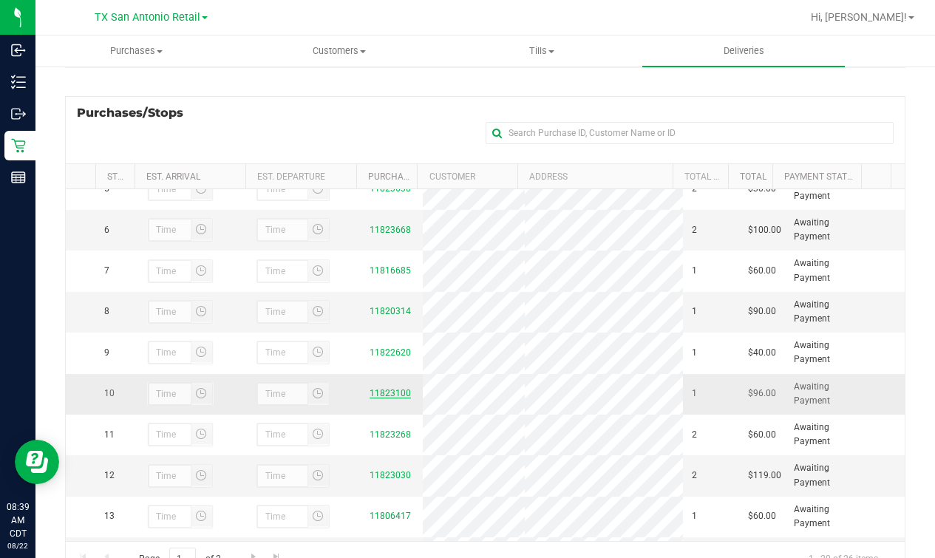
click at [389, 398] on link "11823100" at bounding box center [389, 393] width 41 height 10
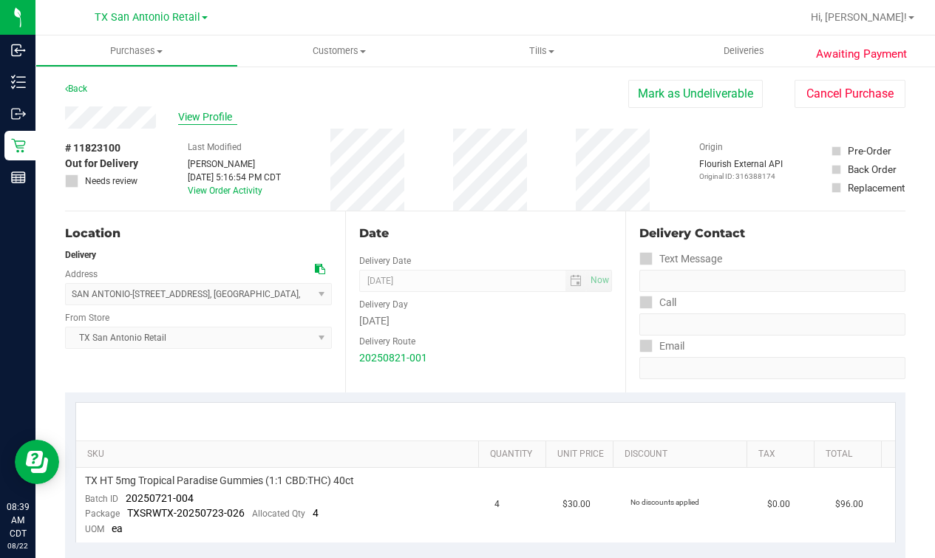
click at [228, 111] on span "View Profile" at bounding box center [207, 117] width 59 height 16
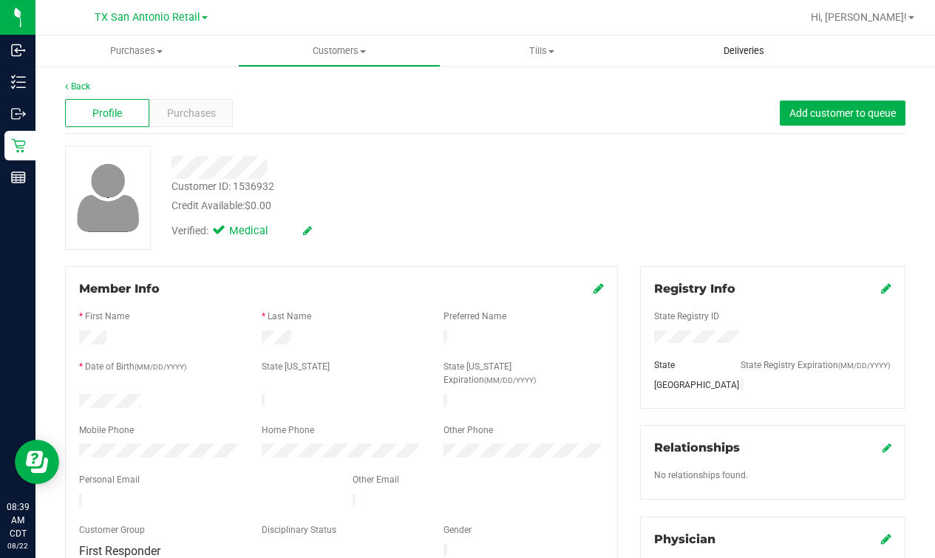
click at [719, 48] on span "Deliveries" at bounding box center [743, 50] width 81 height 13
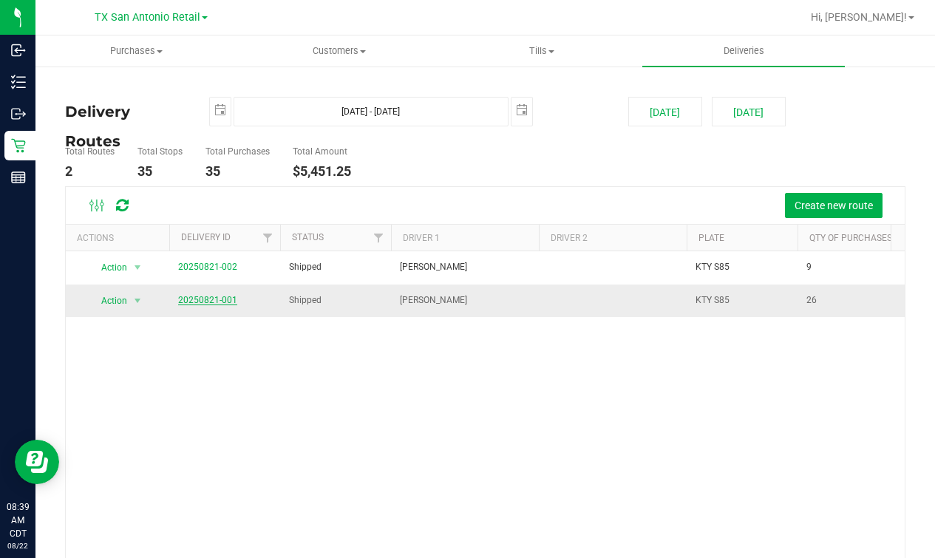
click at [201, 301] on link "20250821-001" at bounding box center [207, 300] width 59 height 10
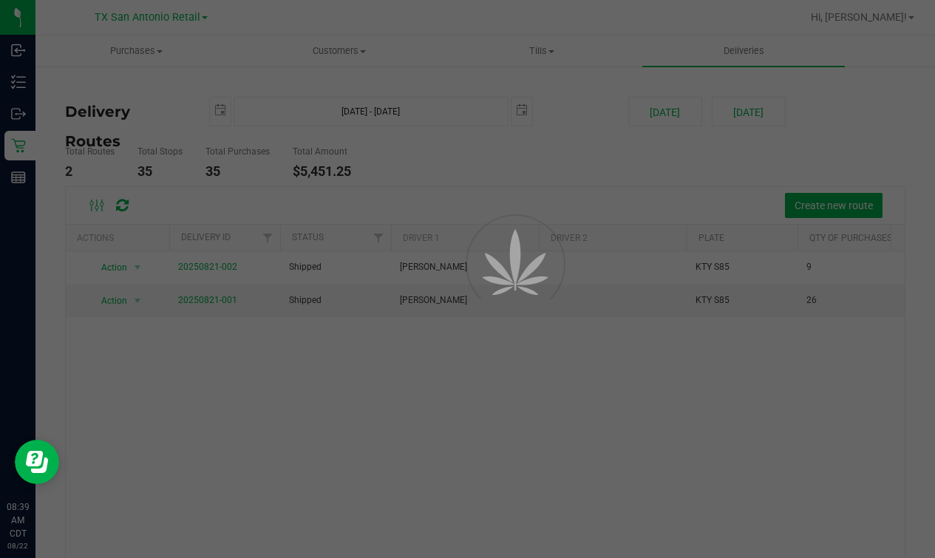
click at [538, 165] on div at bounding box center [467, 279] width 935 height 558
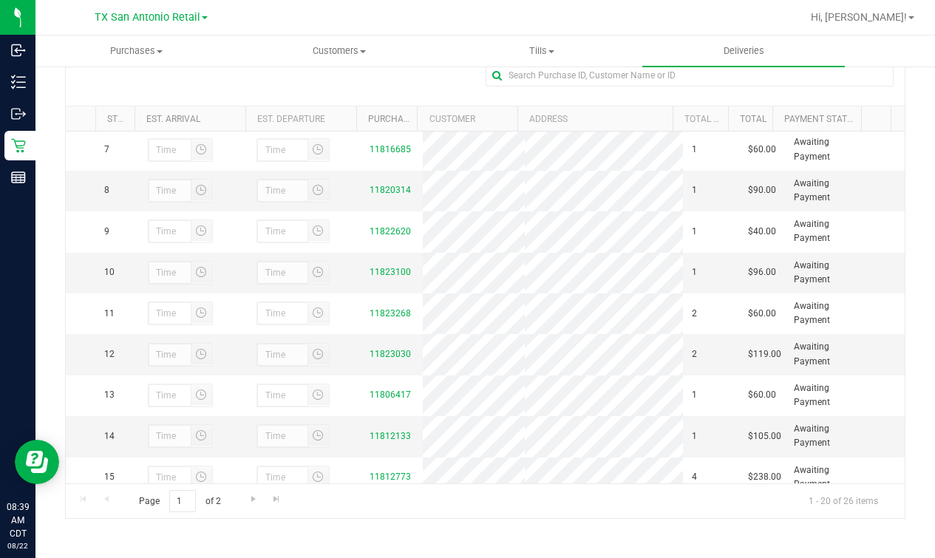
scroll to position [277, 0]
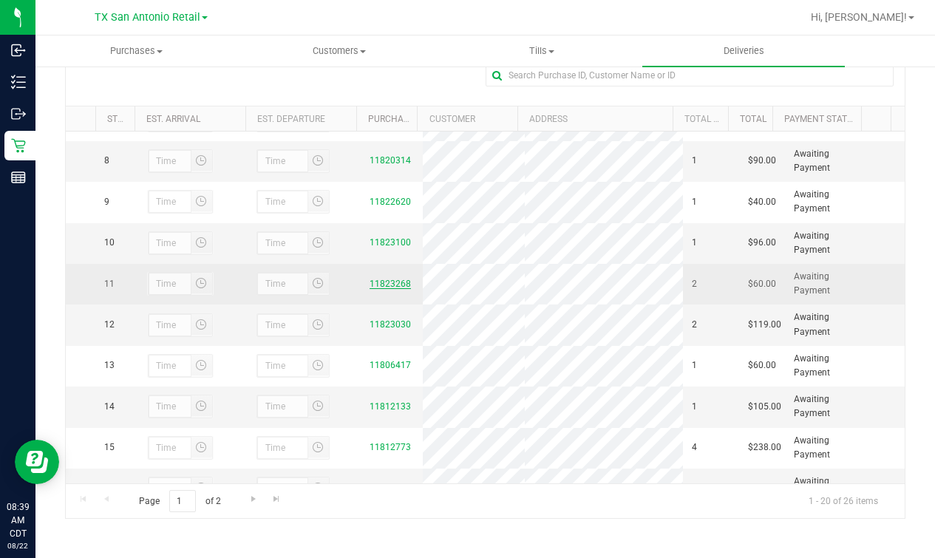
click at [381, 289] on link "11823268" at bounding box center [389, 284] width 41 height 10
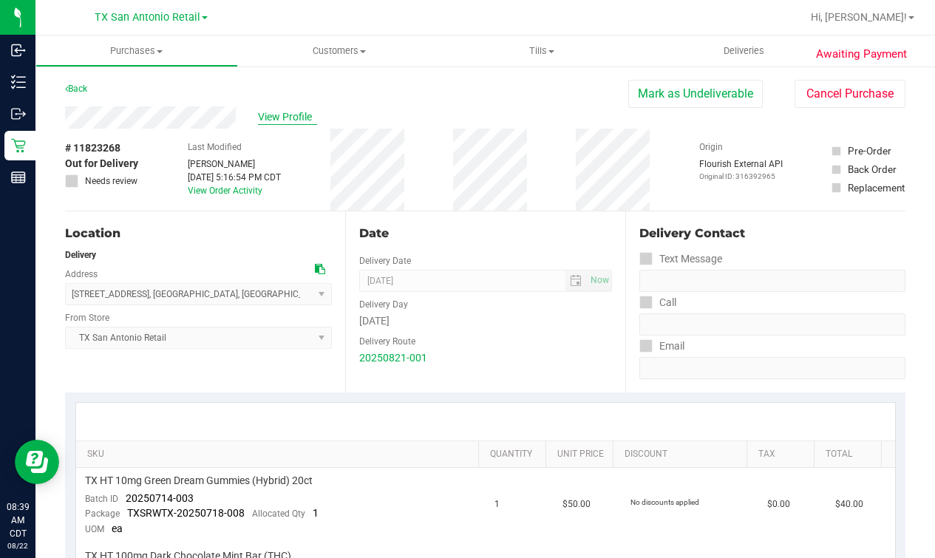
click at [293, 111] on span "View Profile" at bounding box center [287, 117] width 59 height 16
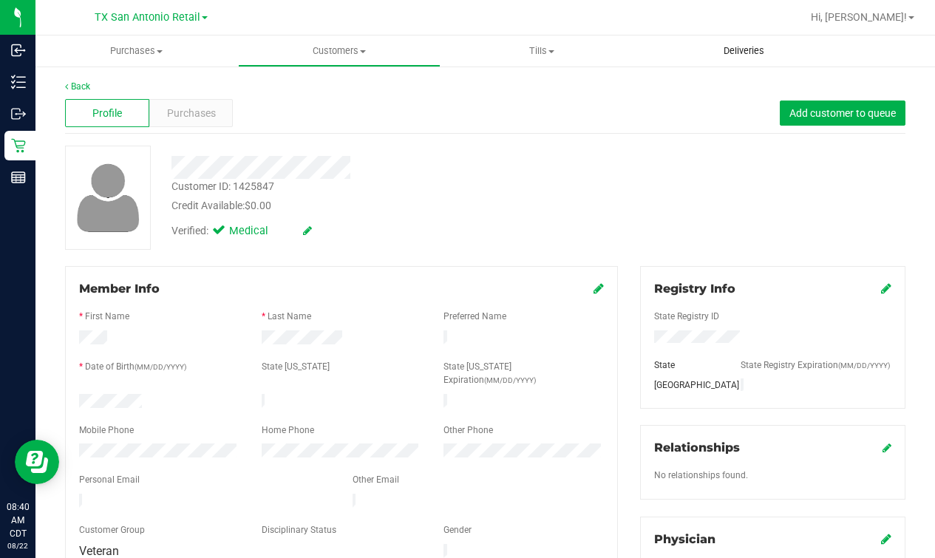
click at [748, 52] on span "Deliveries" at bounding box center [743, 50] width 81 height 13
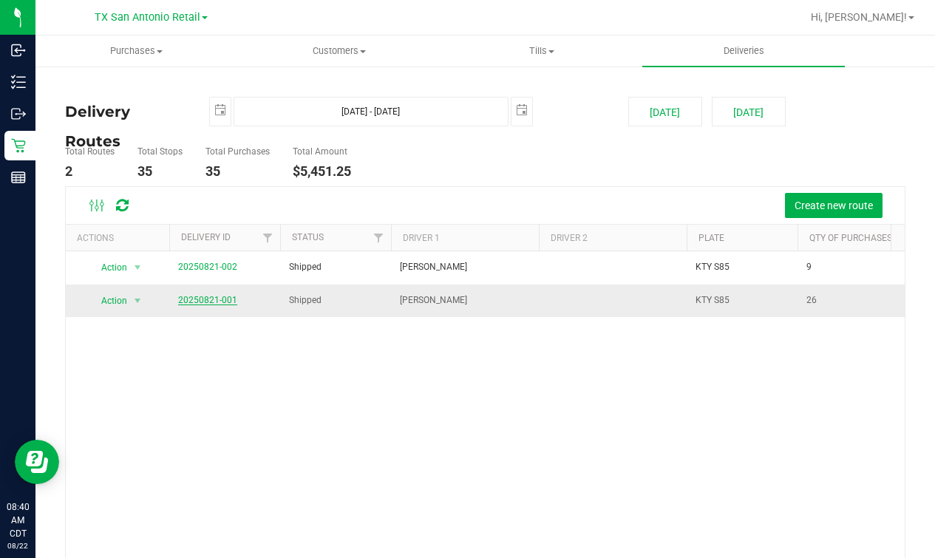
click at [188, 300] on link "20250821-001" at bounding box center [207, 300] width 59 height 10
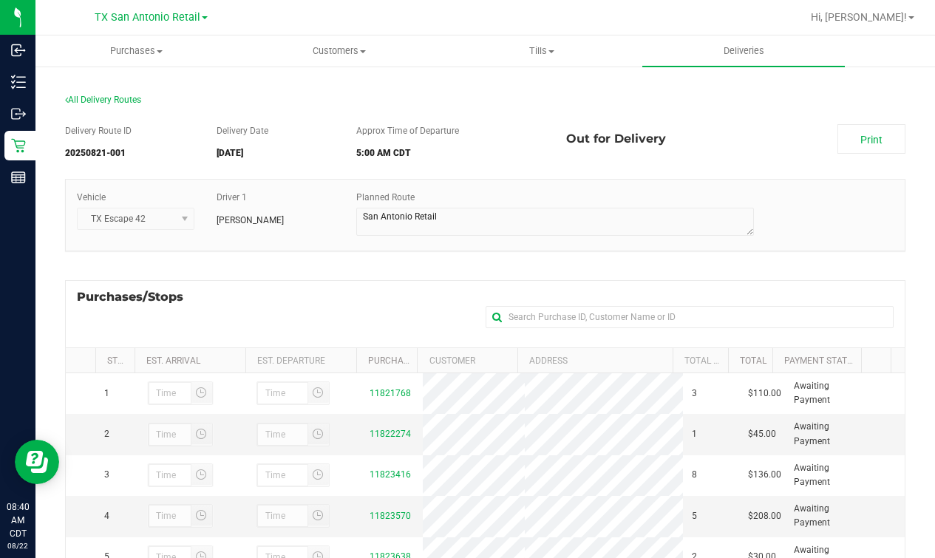
click at [293, 287] on div "Purchases/Stops + Add Purchase" at bounding box center [485, 313] width 840 height 67
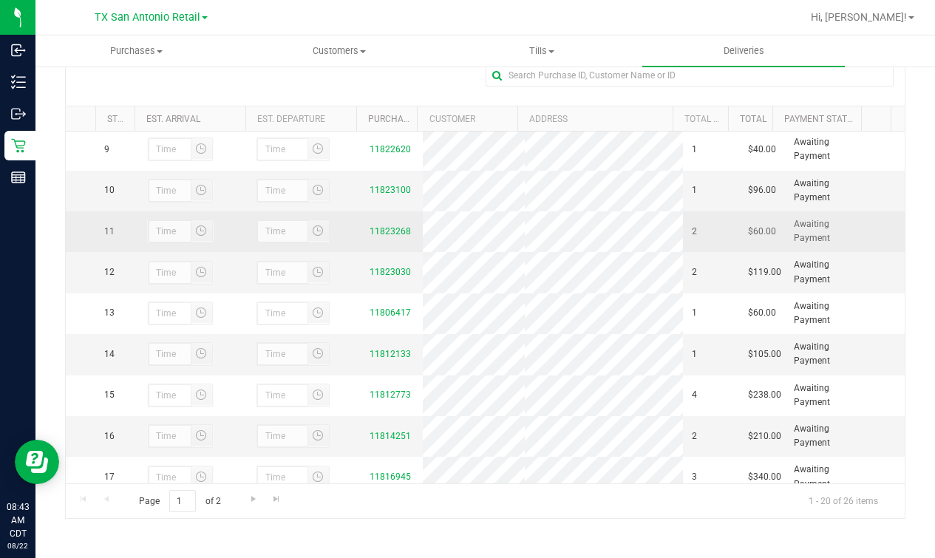
scroll to position [369, 0]
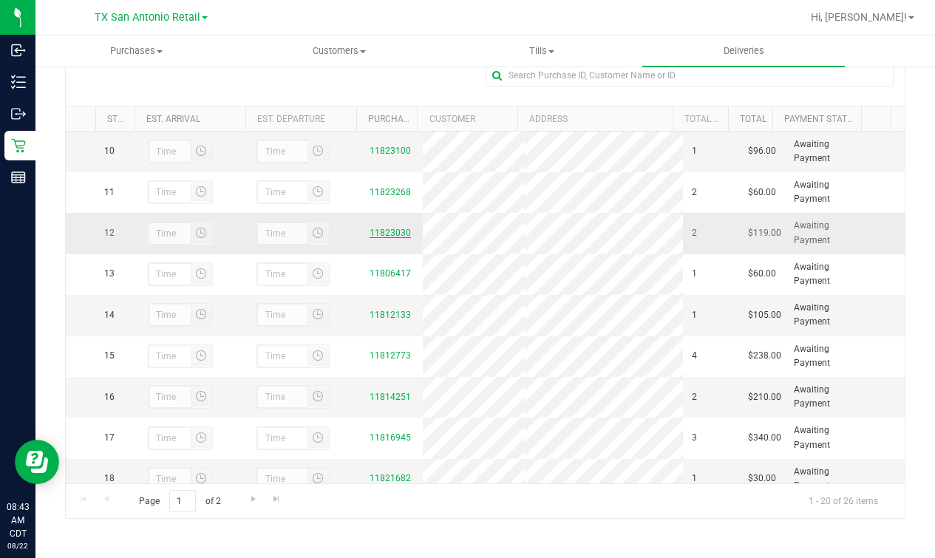
click at [397, 238] on link "11823030" at bounding box center [389, 233] width 41 height 10
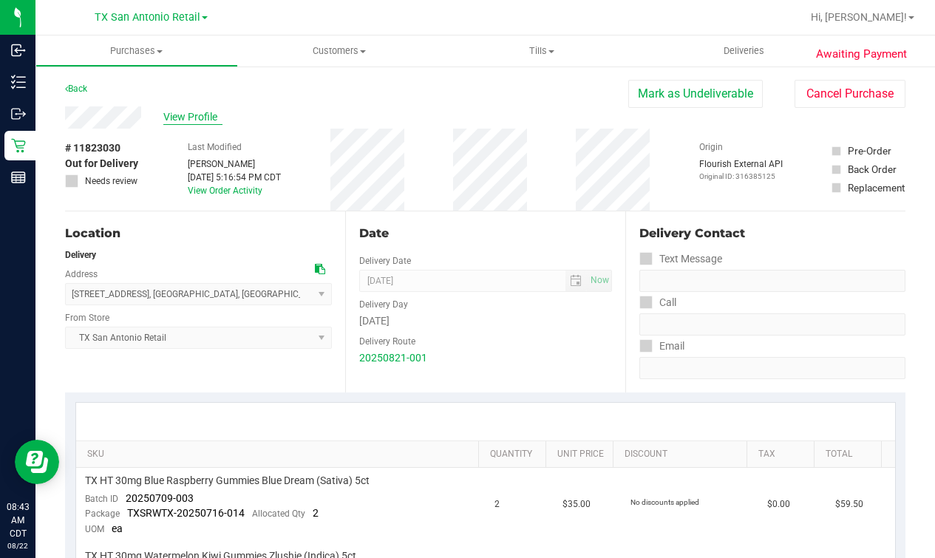
click at [202, 111] on span "View Profile" at bounding box center [192, 117] width 59 height 16
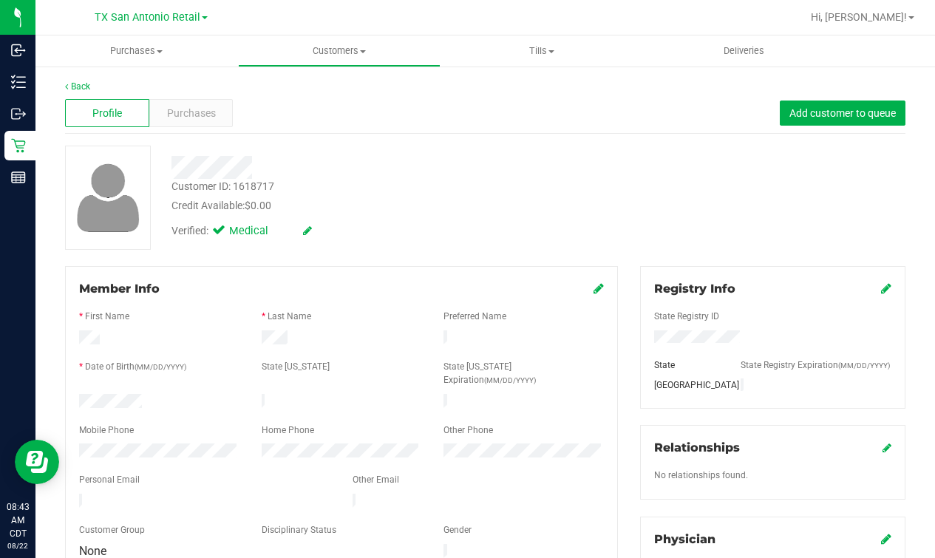
click at [677, 217] on div "Customer ID: 1618717 Credit Available: $0.00 Verified: Medical" at bounding box center [485, 198] width 862 height 104
click at [587, 222] on div "Customer ID: 1618717 Credit Available: $0.00 Verified: Medical" at bounding box center [485, 198] width 862 height 104
click at [566, 179] on div "Customer ID: 1618717 Credit Available: $0.00" at bounding box center [375, 196] width 431 height 35
click at [542, 198] on div "Credit Available: $0.00" at bounding box center [375, 206] width 409 height 16
click at [632, 210] on div "Customer ID: 1618717 Credit Available: $0.00 Verified: Medical" at bounding box center [485, 198] width 862 height 104
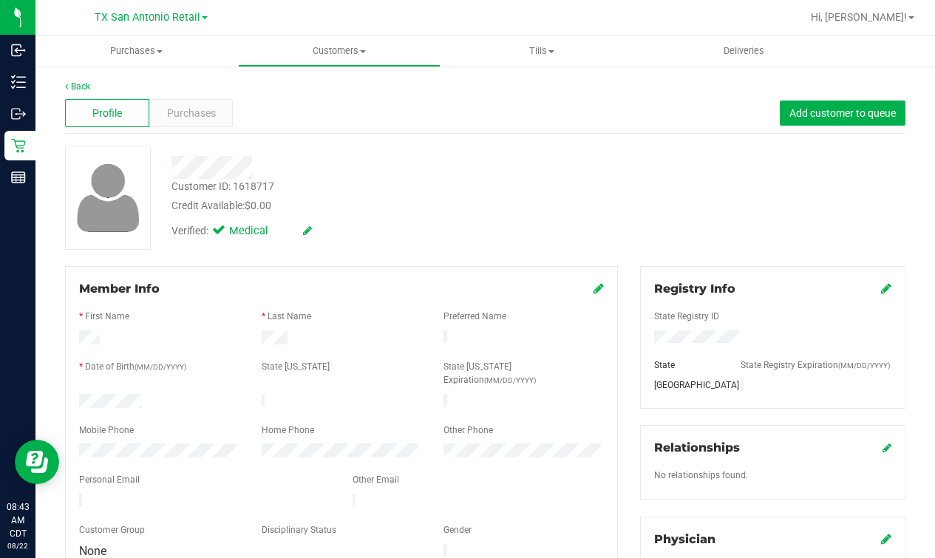
click at [463, 179] on div "Customer ID: 1618717 Credit Available: $0.00" at bounding box center [375, 196] width 431 height 35
